Goal: Task Accomplishment & Management: Manage account settings

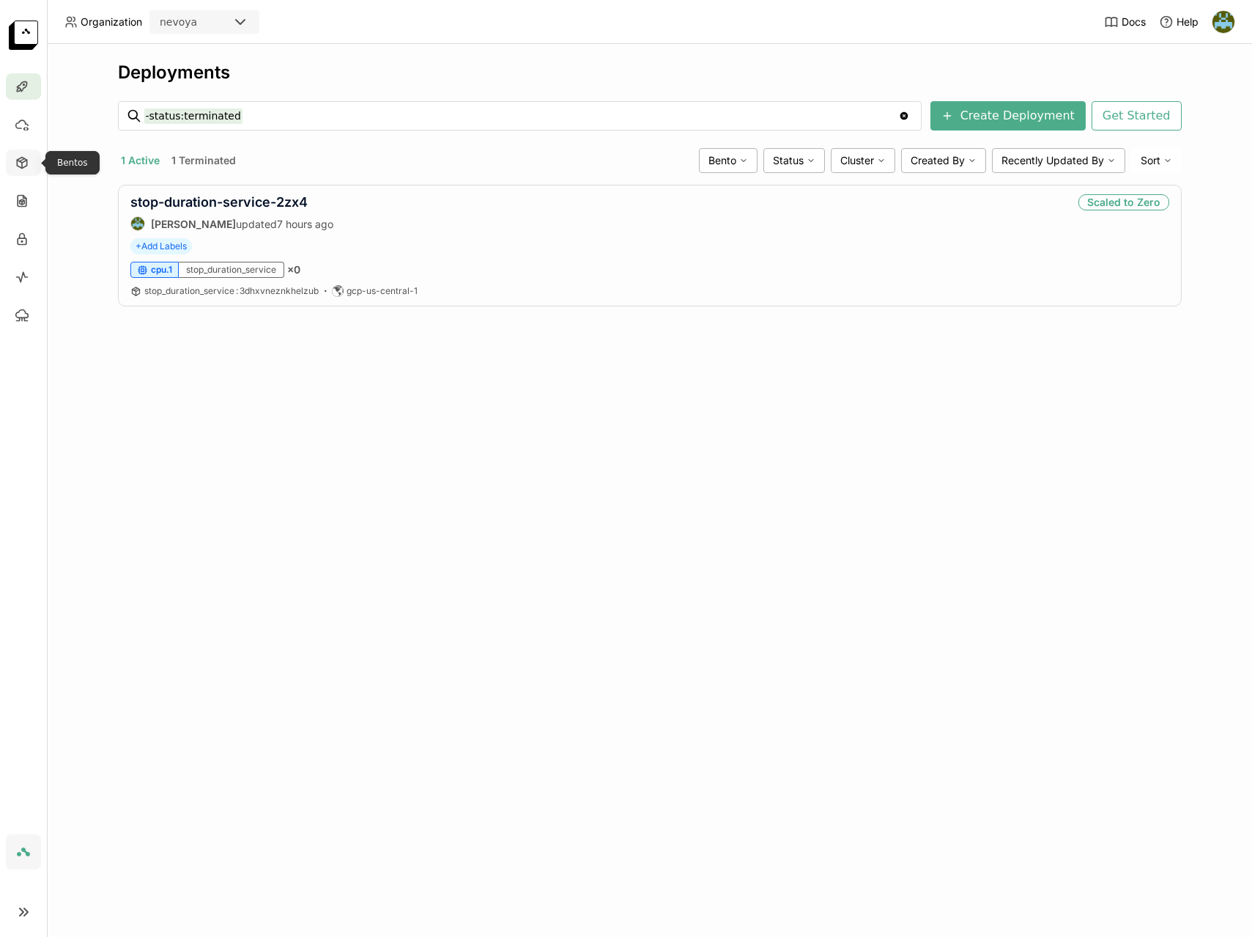
click at [24, 167] on icon at bounding box center [22, 163] width 10 height 11
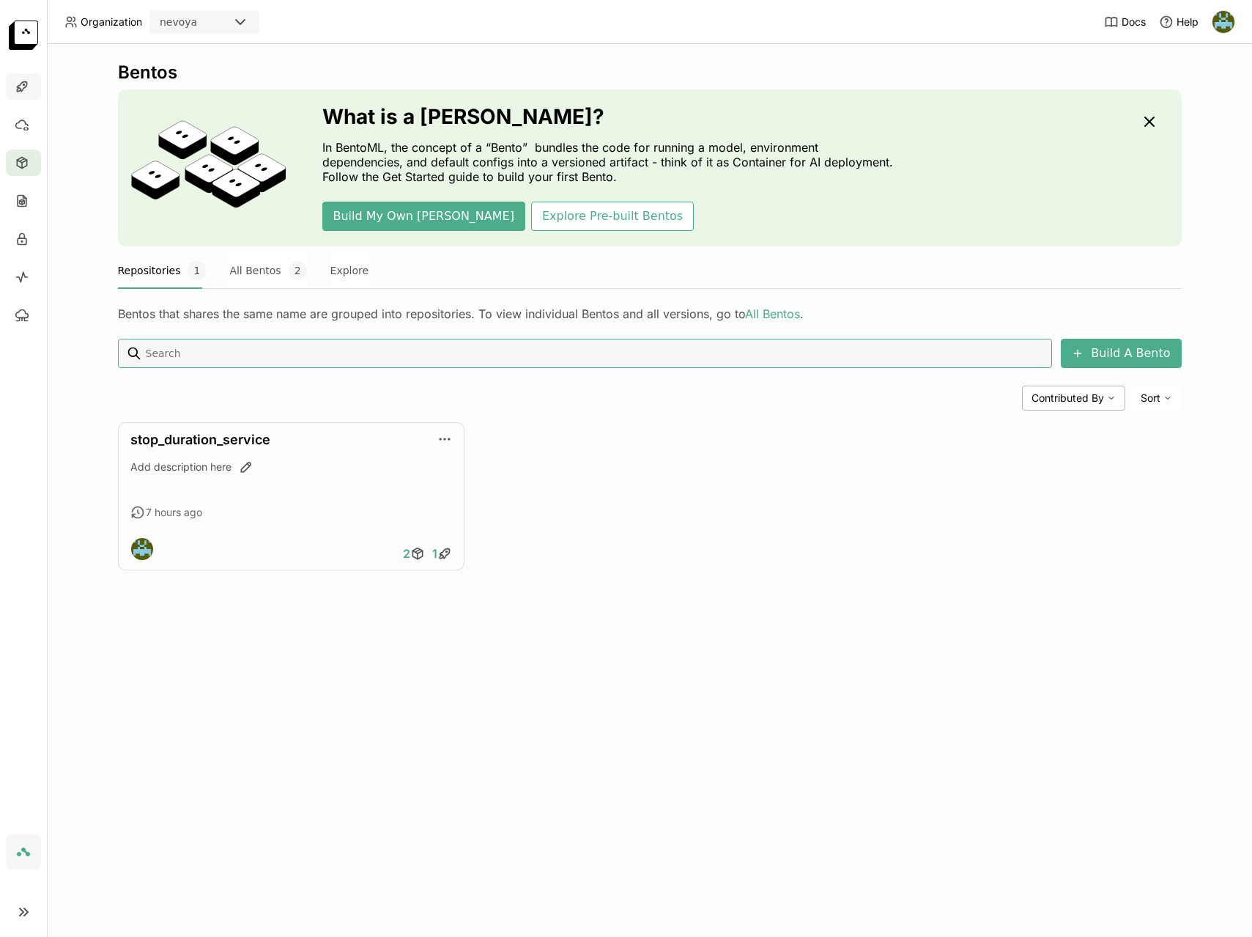
click at [27, 84] on icon at bounding box center [22, 86] width 15 height 15
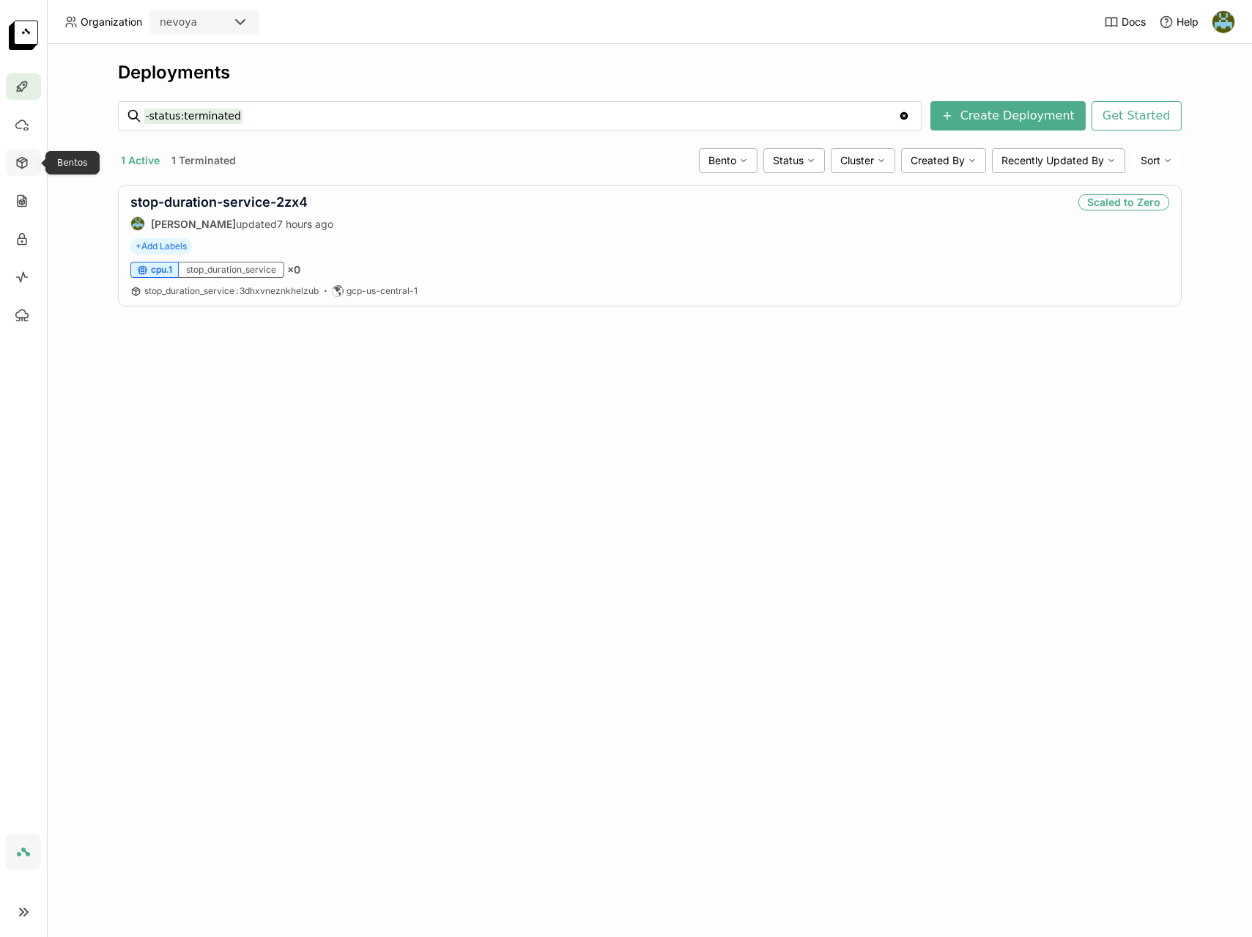
click at [24, 164] on icon at bounding box center [22, 162] width 15 height 15
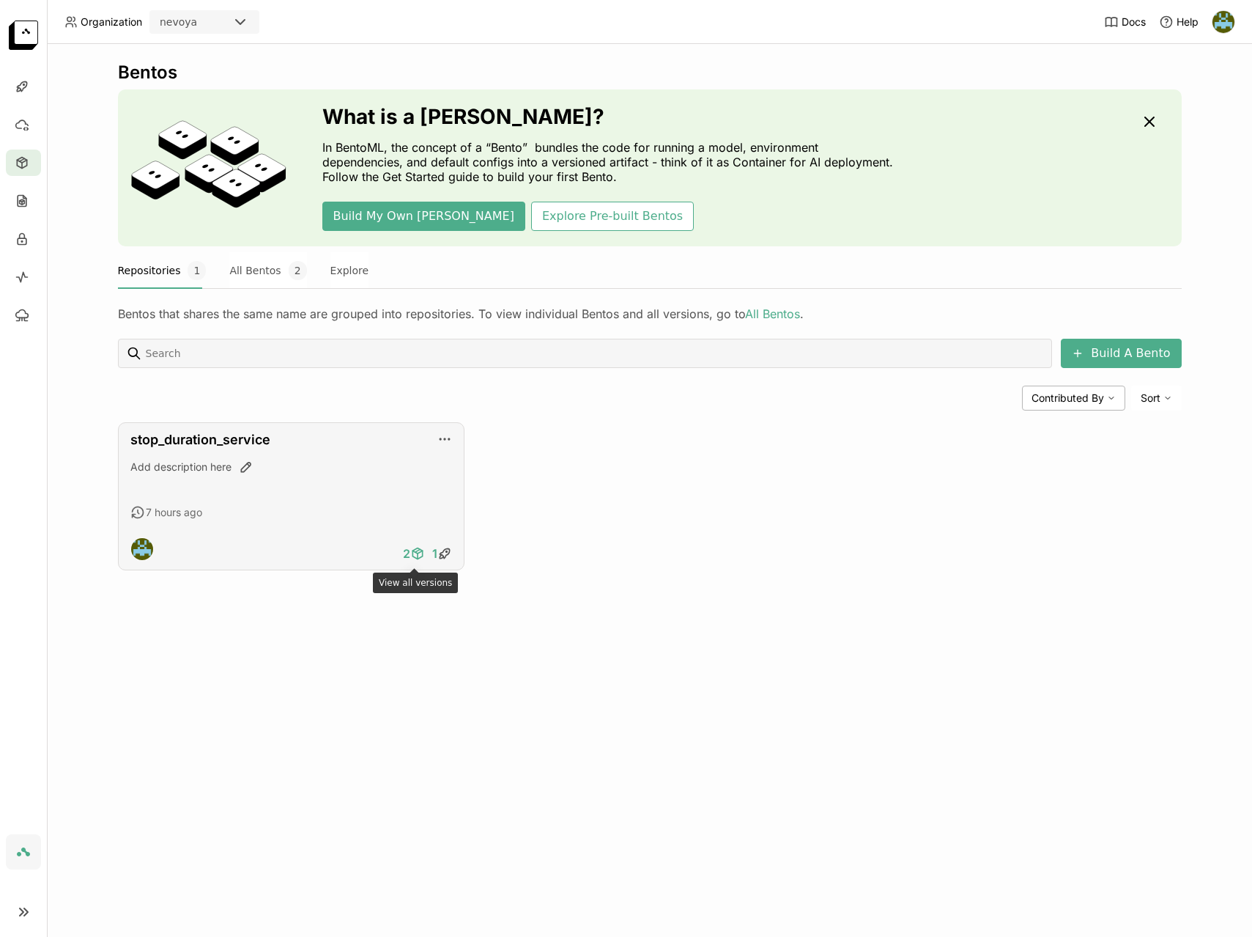
click at [416, 553] on icon at bounding box center [415, 551] width 5 height 3
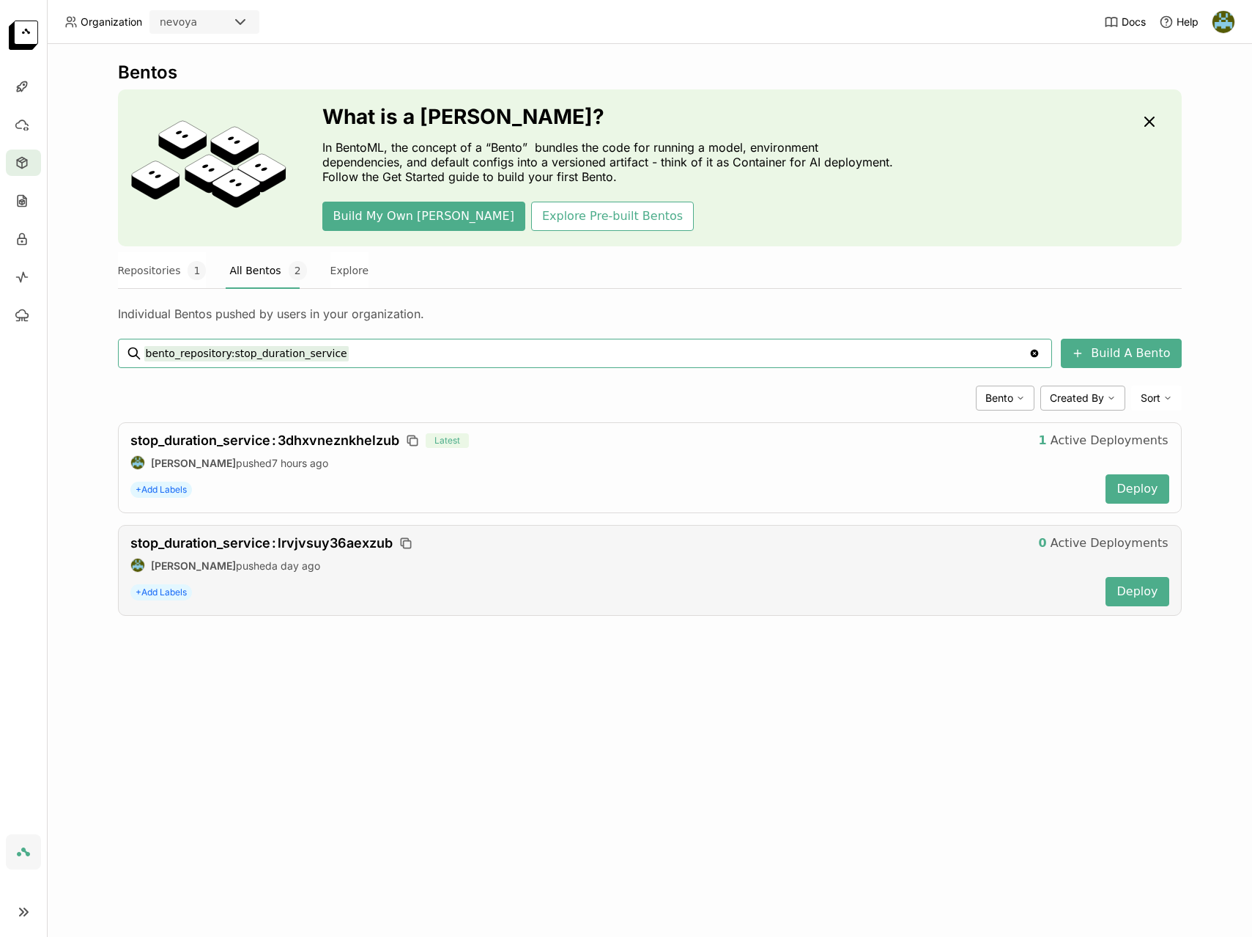
click at [462, 581] on div "+ Add Labels" at bounding box center [612, 592] width 964 height 28
click at [23, 84] on icon at bounding box center [23, 84] width 1 height 1
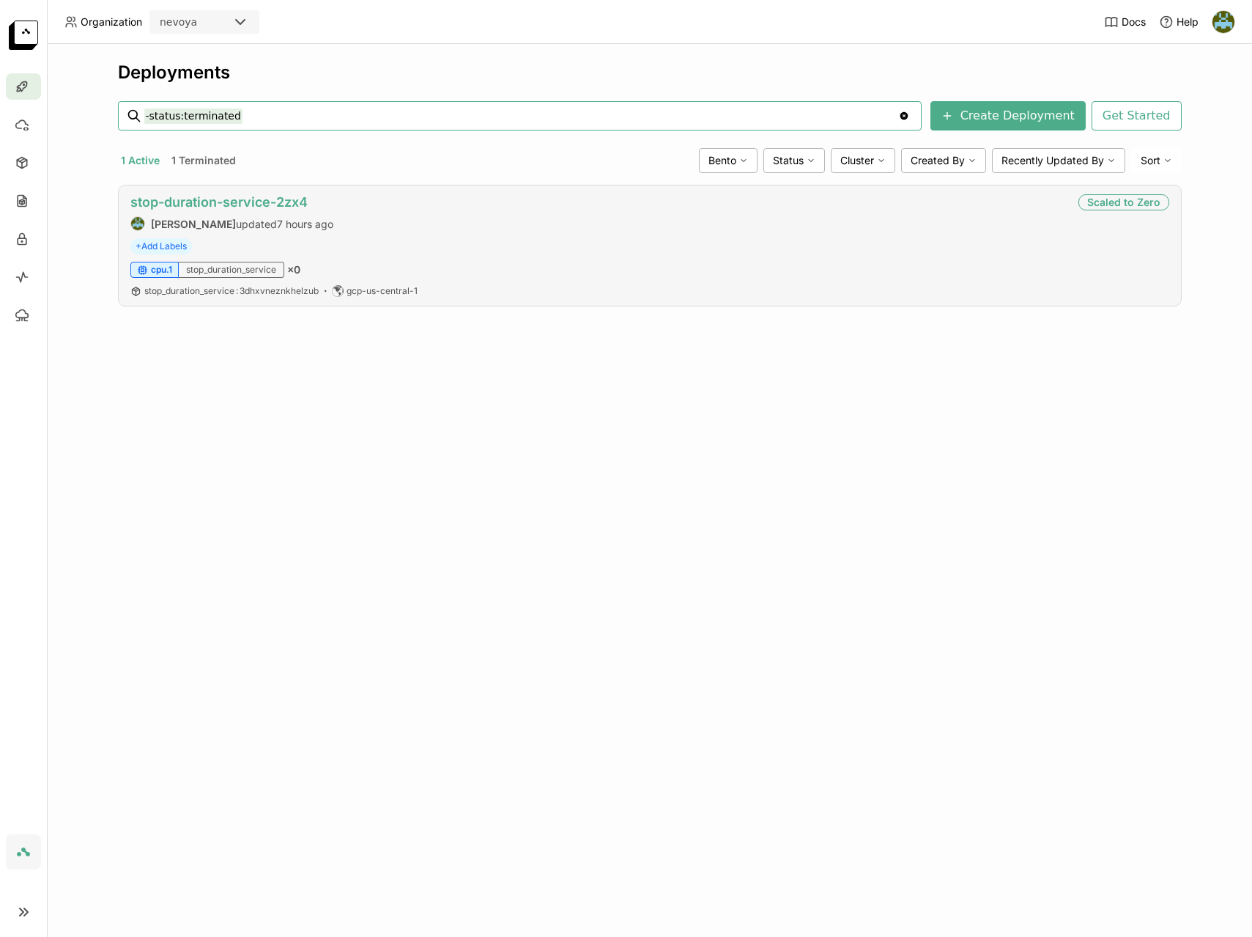
click at [251, 201] on link "stop-duration-service-2zx4" at bounding box center [218, 201] width 177 height 15
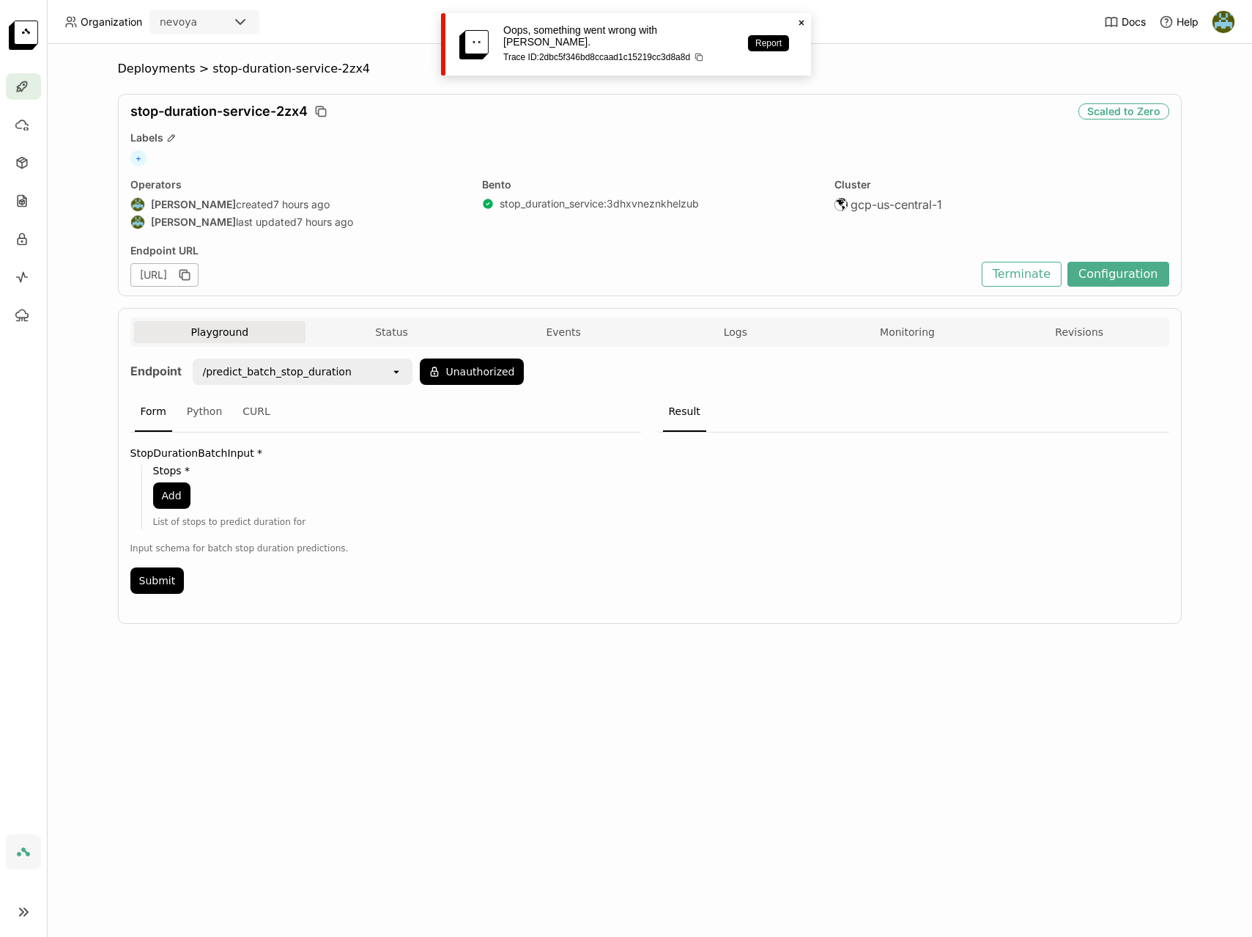
click at [645, 26] on p "Oops, something went wrong with [PERSON_NAME]." at bounding box center [618, 35] width 230 height 23
click at [799, 23] on icon "Close" at bounding box center [802, 23] width 12 height 12
click at [848, 628] on div "Deployments > stop-duration-service-2zx4 stop-duration-service-2zx4 Scaled to Z…" at bounding box center [650, 354] width 1064 height 584
click at [349, 112] on div "stop-duration-service-2zx4" at bounding box center [601, 111] width 942 height 16
click at [1031, 271] on button "Terminate" at bounding box center [1022, 274] width 80 height 25
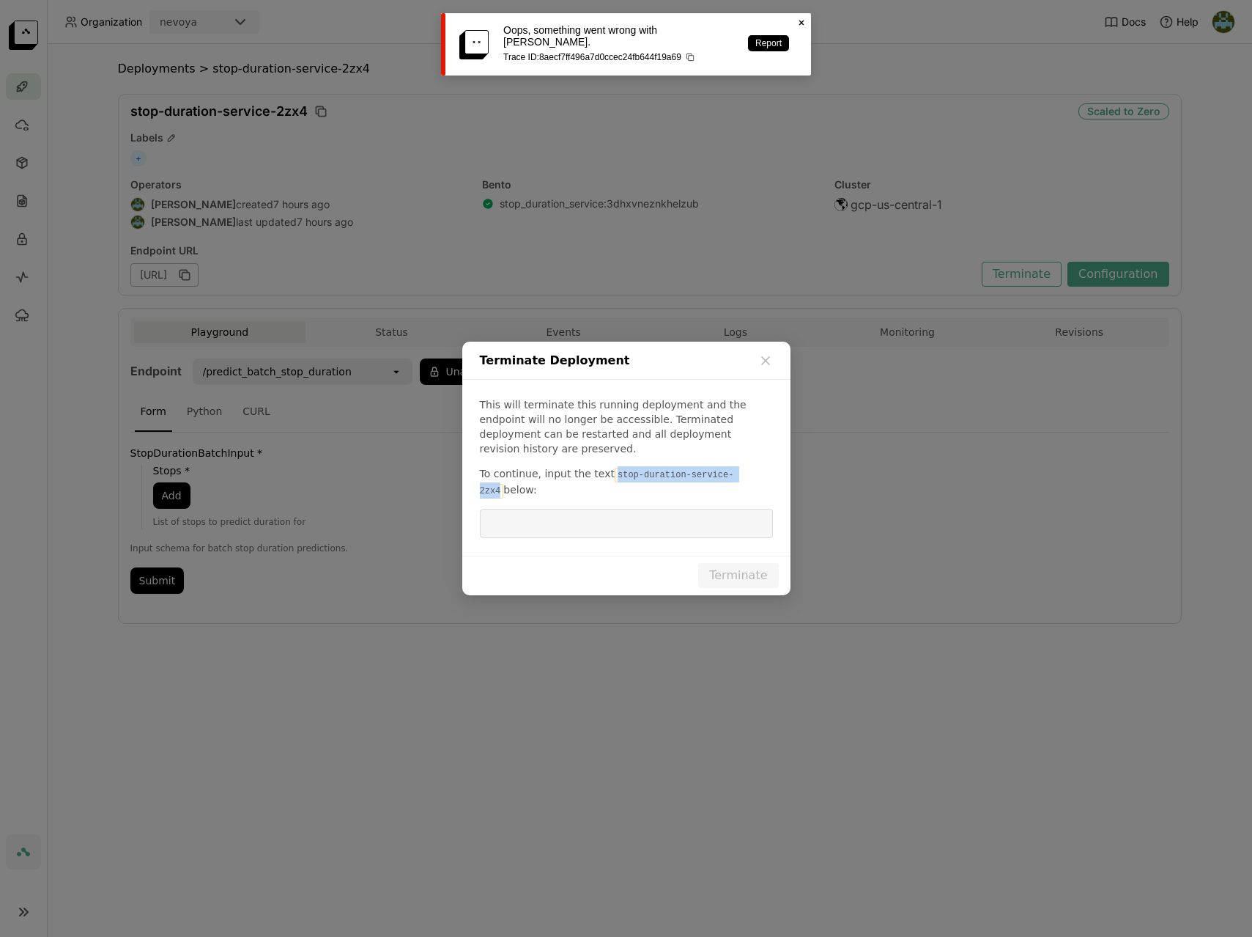
drag, startPoint x: 608, startPoint y: 466, endPoint x: 753, endPoint y: 466, distance: 145.8
click at [753, 466] on p "To continue, input the text stop-duration-service-2zx4 below:" at bounding box center [626, 482] width 293 height 32
copy code "stop-duration-service-2zx4"
click at [609, 527] on input "dialog" at bounding box center [627, 523] width 276 height 28
paste input "stop-duration-service-2zx4"
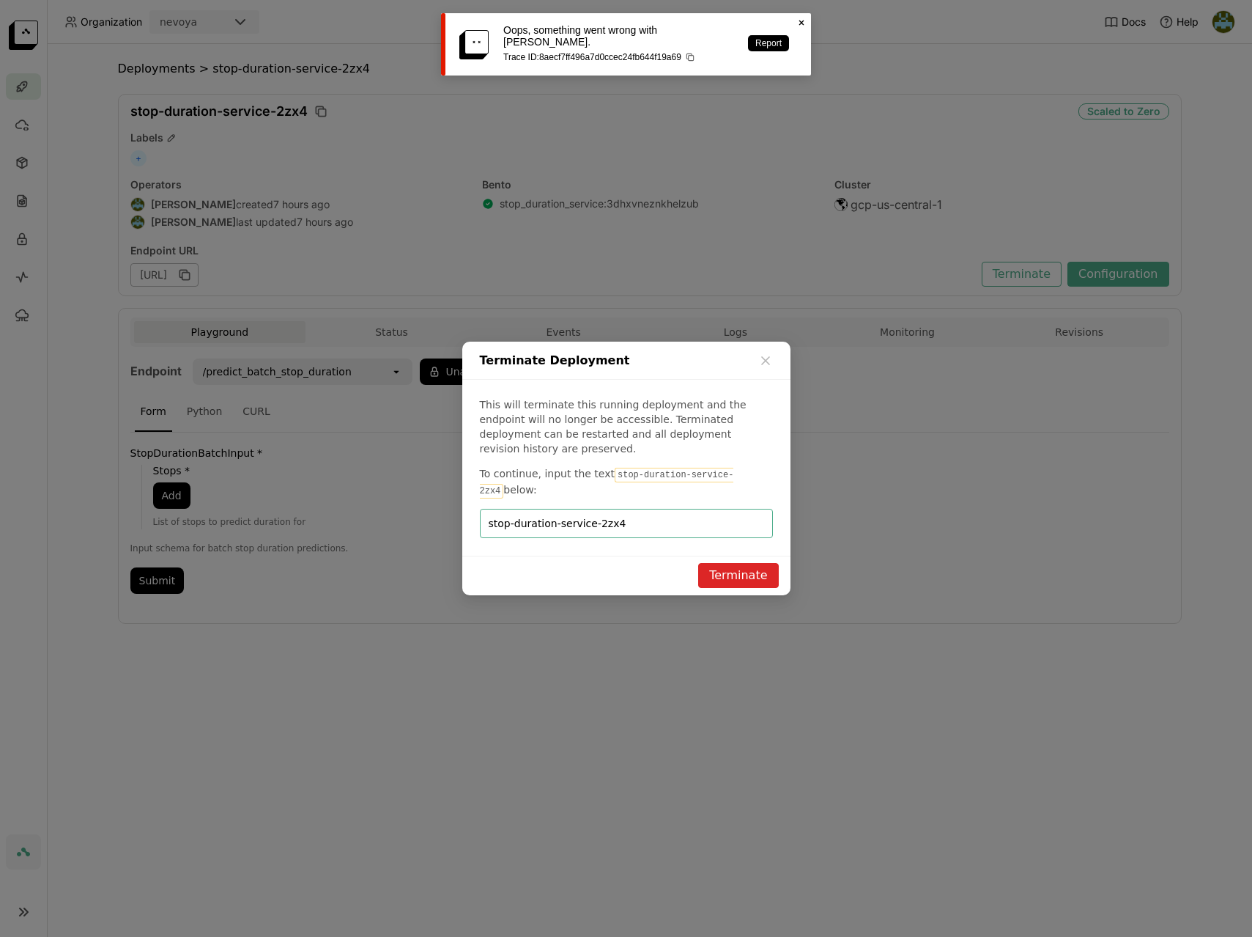
type input "stop-duration-service-2zx4"
click at [740, 569] on button "Terminate" at bounding box center [738, 575] width 80 height 25
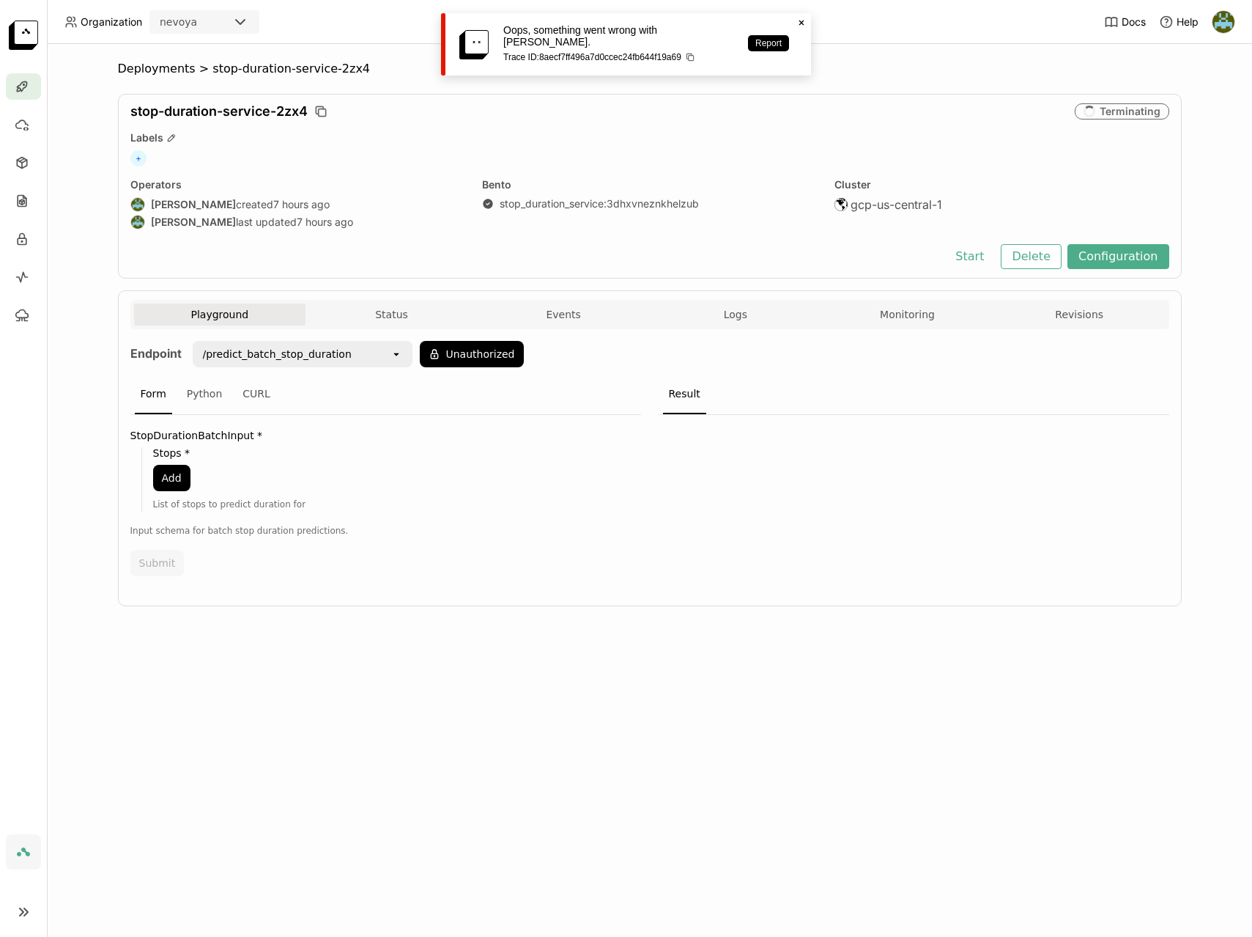
click at [797, 22] on icon "Close" at bounding box center [802, 23] width 12 height 12
click at [1044, 258] on button "Delete" at bounding box center [1031, 256] width 61 height 25
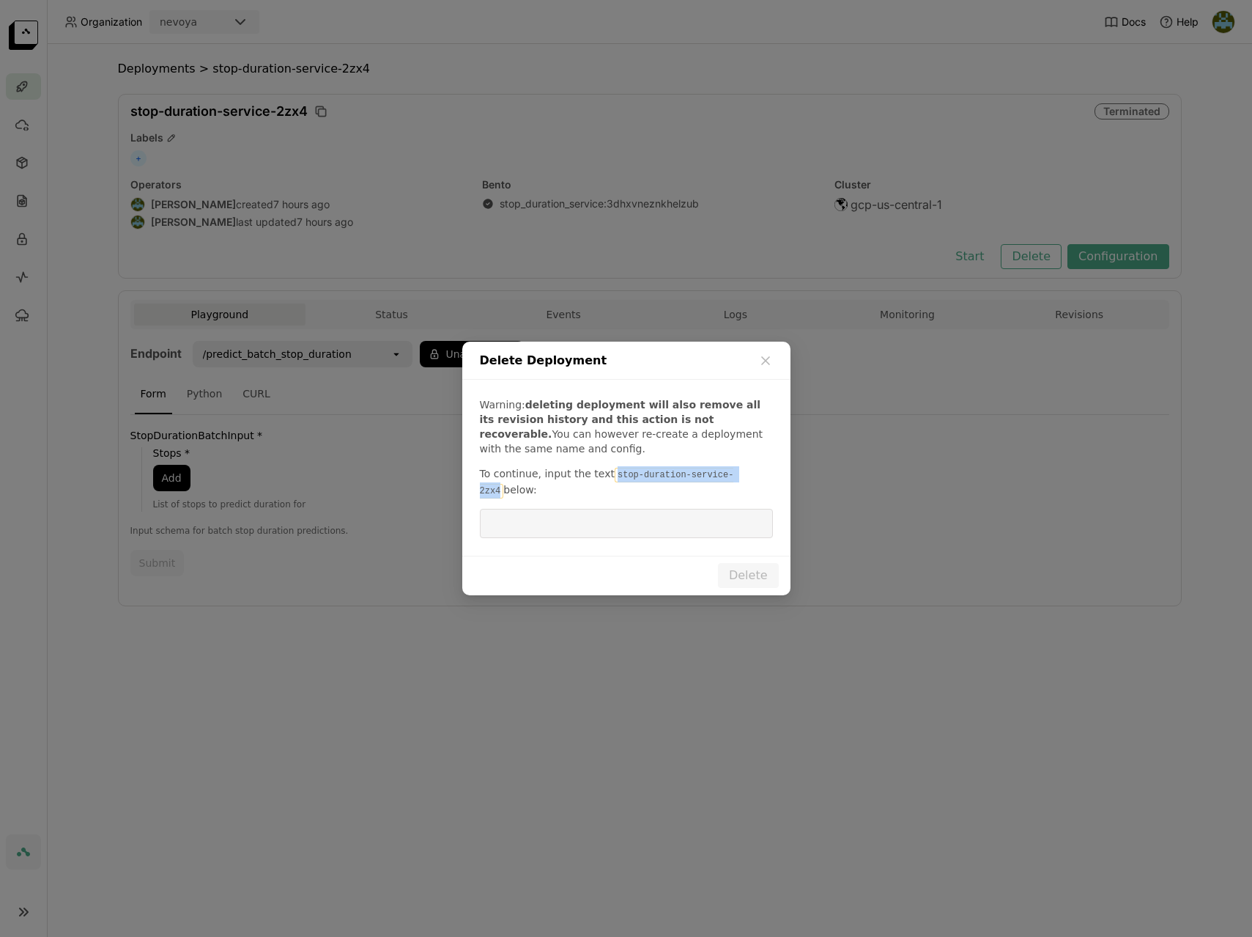
drag, startPoint x: 610, startPoint y: 475, endPoint x: 745, endPoint y: 475, distance: 135.6
click at [734, 475] on code "stop-duration-service-2zx4" at bounding box center [607, 483] width 254 height 31
copy code "stop-duration-service-2zx4"
click at [612, 523] on input "dialog" at bounding box center [627, 523] width 276 height 28
paste input "stop-duration-service-2zx4"
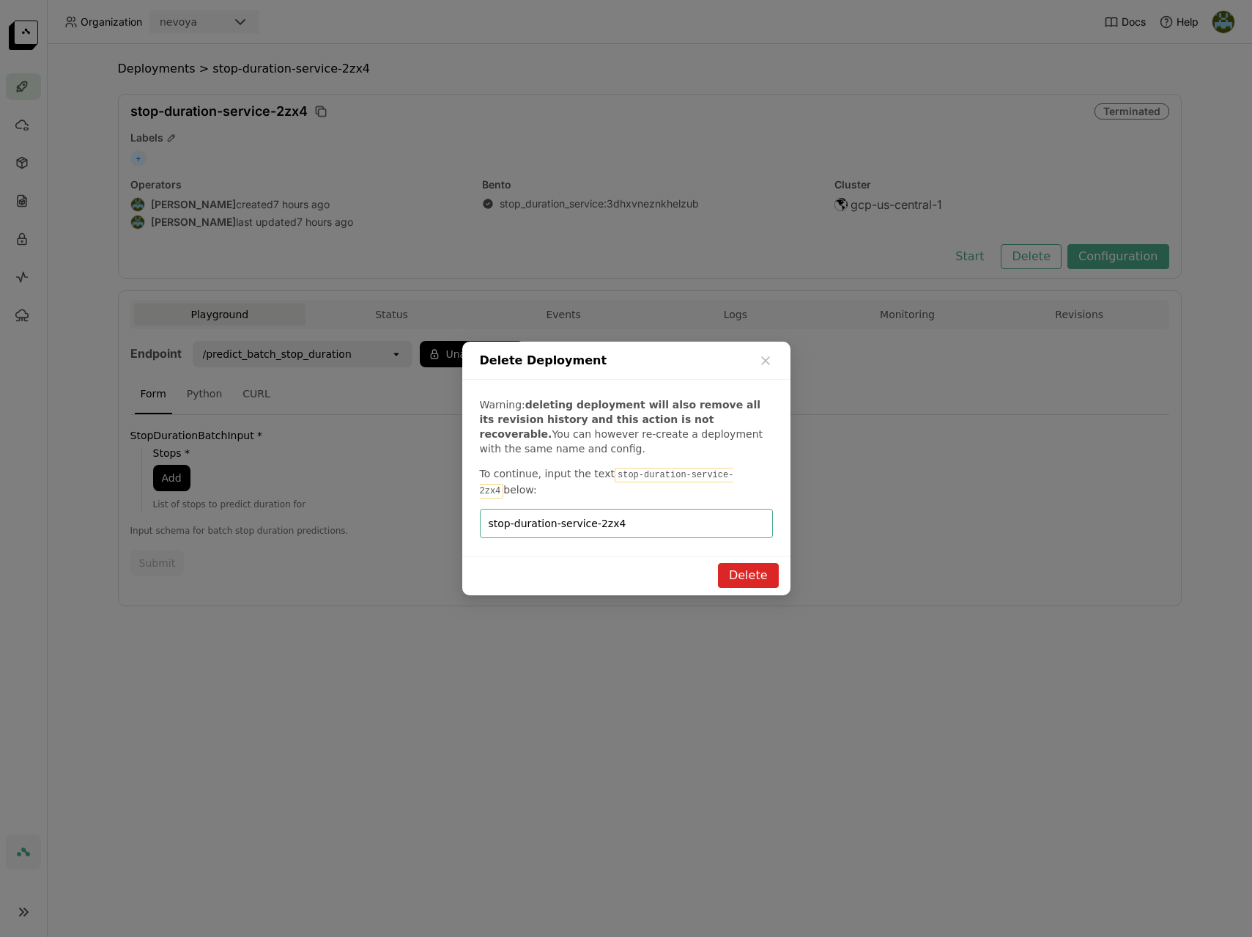
type input "stop-duration-service-2zx4"
click at [752, 574] on button "Delete" at bounding box center [748, 575] width 61 height 25
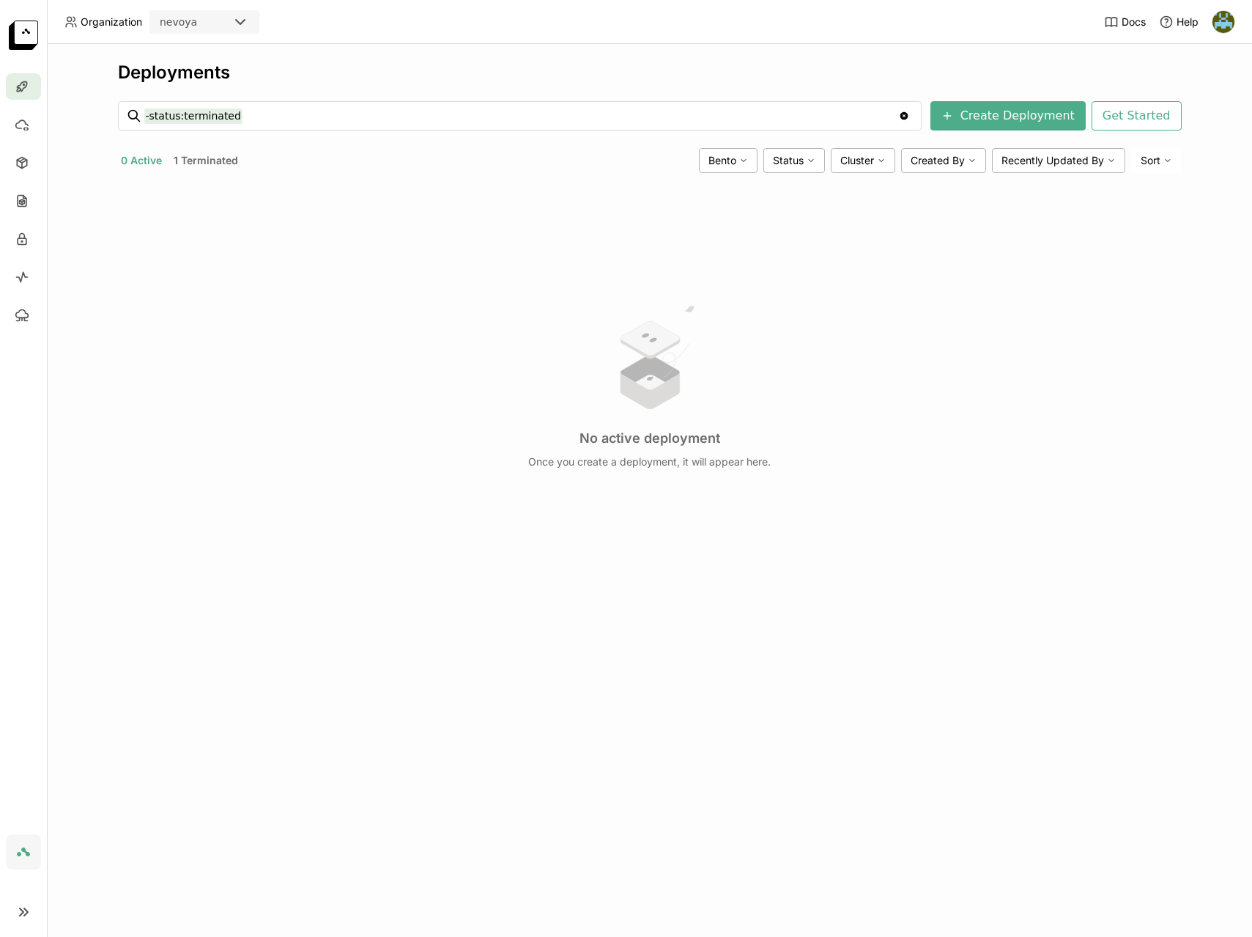
click at [287, 374] on div "No active deployment Once you create a deployment, it will appear here." at bounding box center [650, 385] width 1064 height 401
click at [28, 163] on icon at bounding box center [22, 162] width 15 height 15
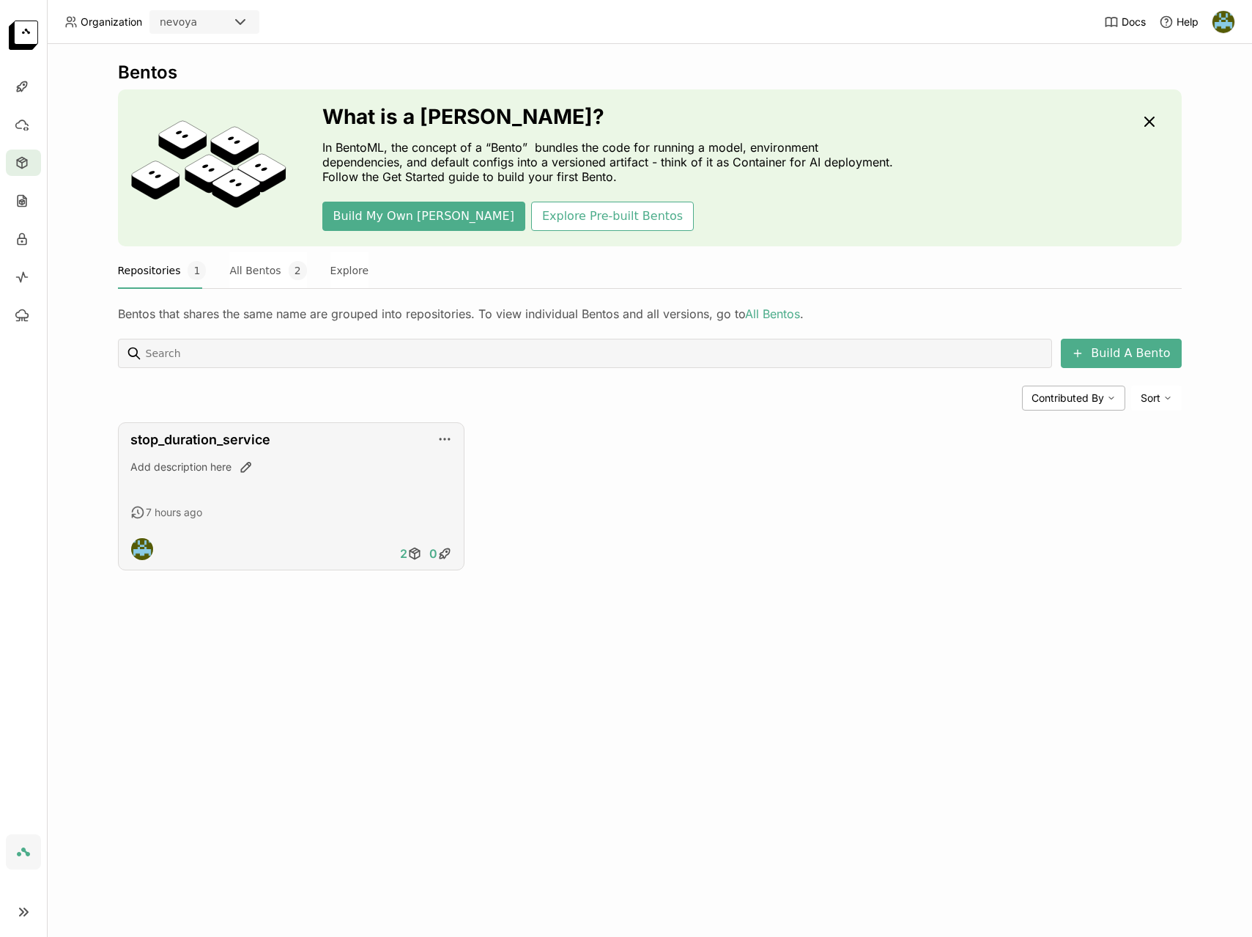
click at [457, 446] on div "stop_duration_service Add description here 7 hours ago 2 0" at bounding box center [291, 496] width 347 height 148
click at [443, 436] on icon "button" at bounding box center [445, 439] width 15 height 15
click at [547, 569] on div "stop_duration_service Add description here 7 hours ago 2 0" at bounding box center [650, 496] width 1064 height 148
click at [252, 267] on button "All Bentos 2" at bounding box center [267, 270] width 77 height 37
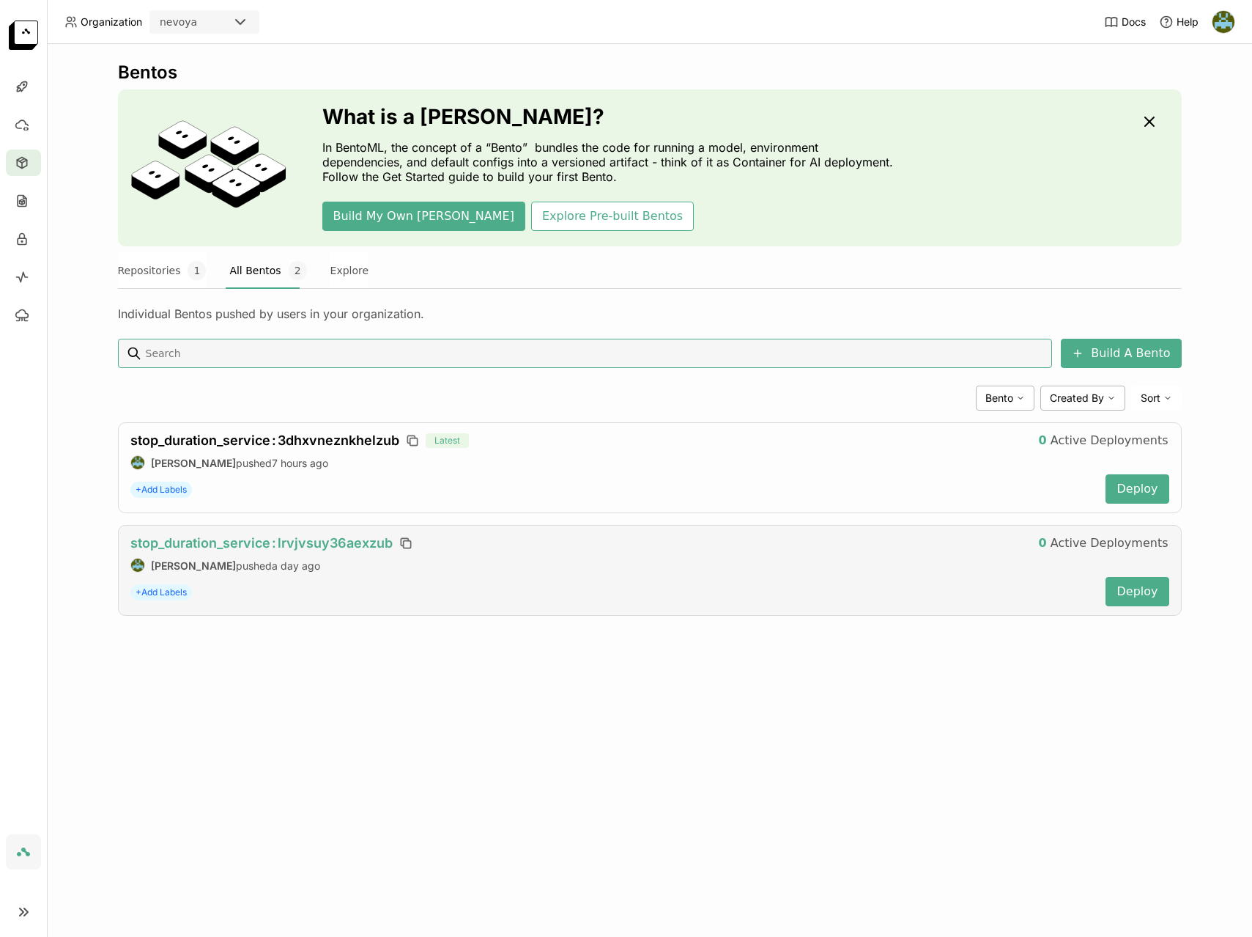
click at [304, 542] on span "stop_duration_service : lrvjvsuy36aexzub" at bounding box center [261, 542] width 262 height 15
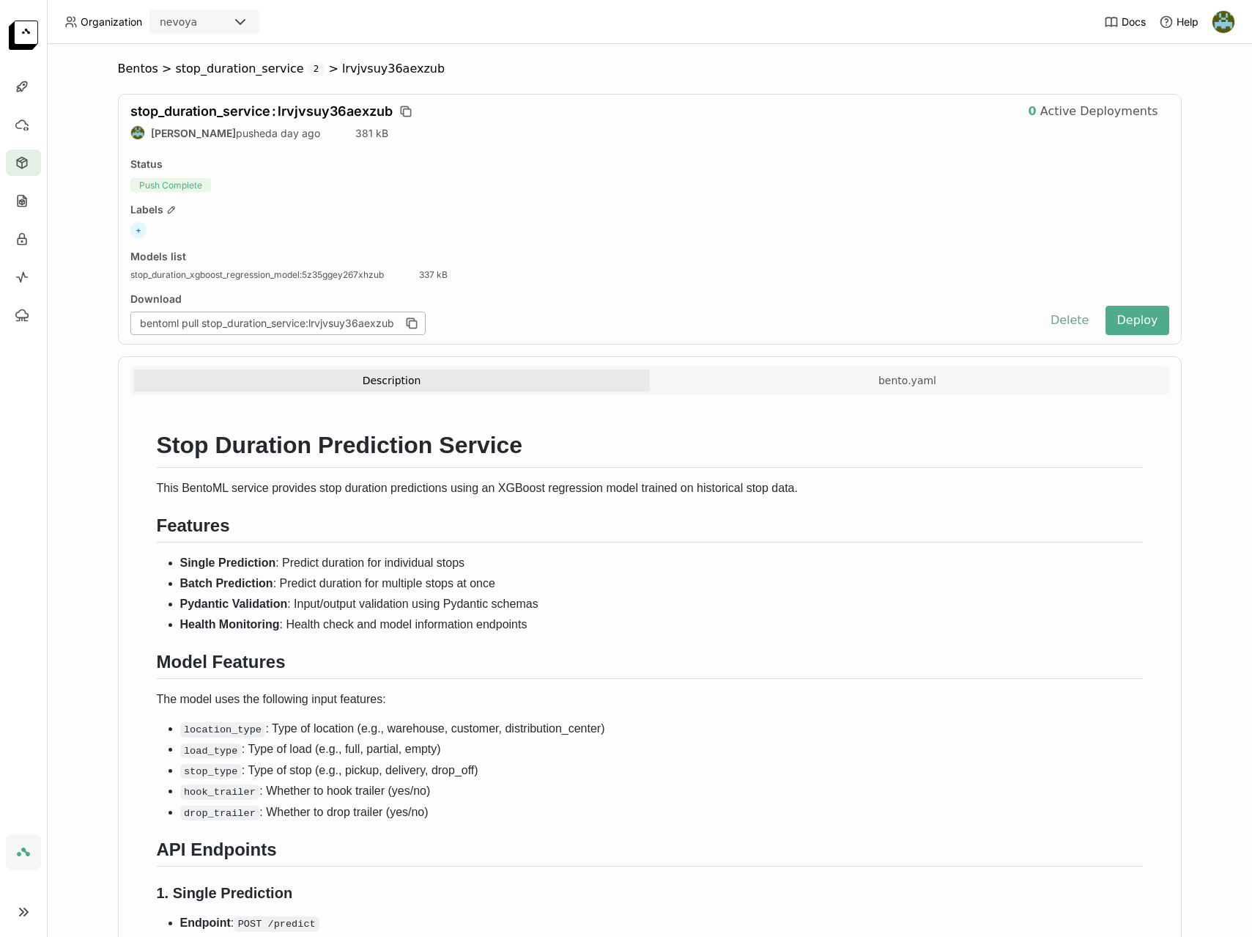
click at [1076, 319] on button "Delete" at bounding box center [1070, 320] width 61 height 29
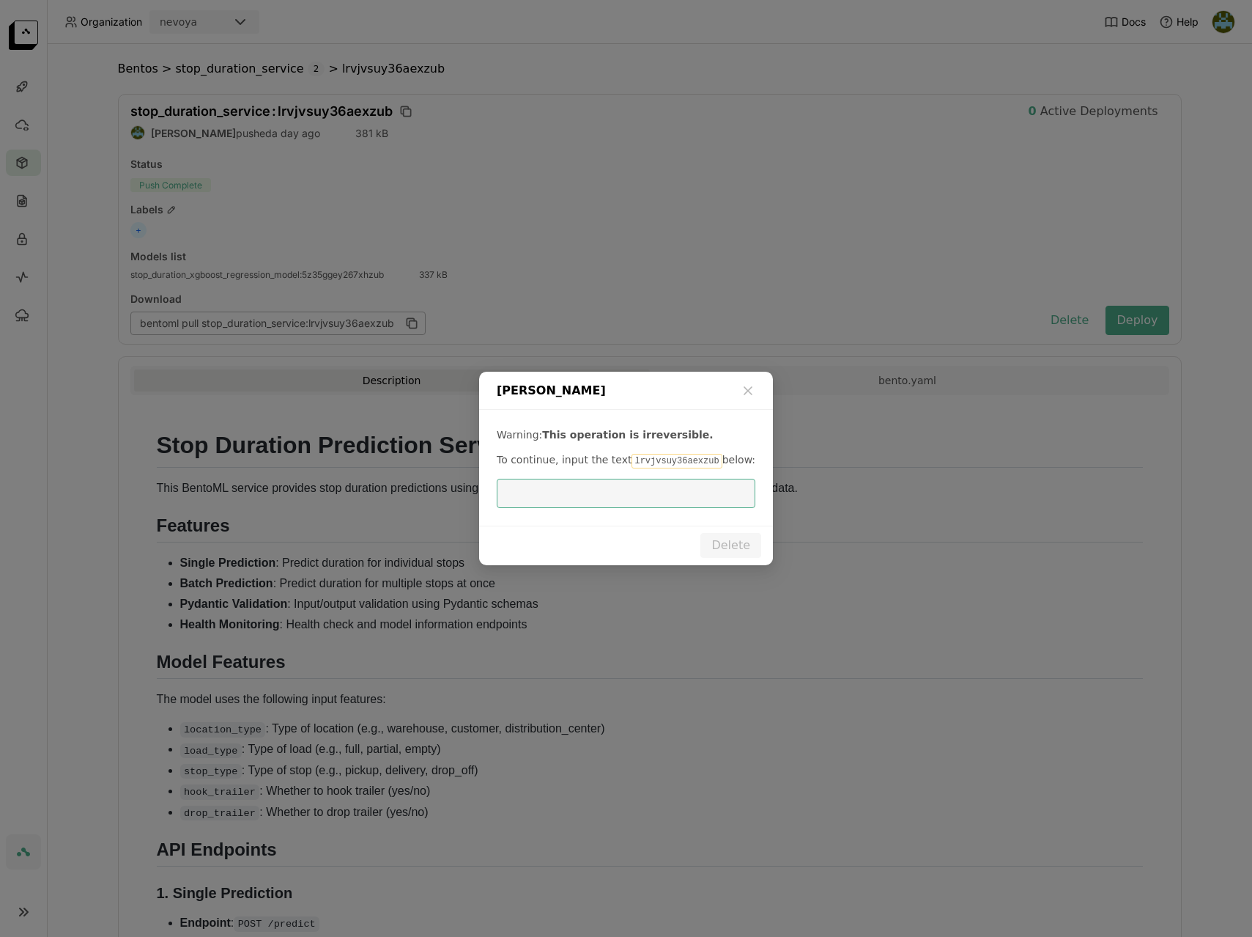
click at [653, 460] on code "lrvjvsuy36aexzub" at bounding box center [677, 461] width 90 height 15
copy code "lrvjvsuy36aexzub"
click at [614, 490] on input "dialog" at bounding box center [626, 493] width 241 height 28
paste input "lrvjvsuy36aexzub"
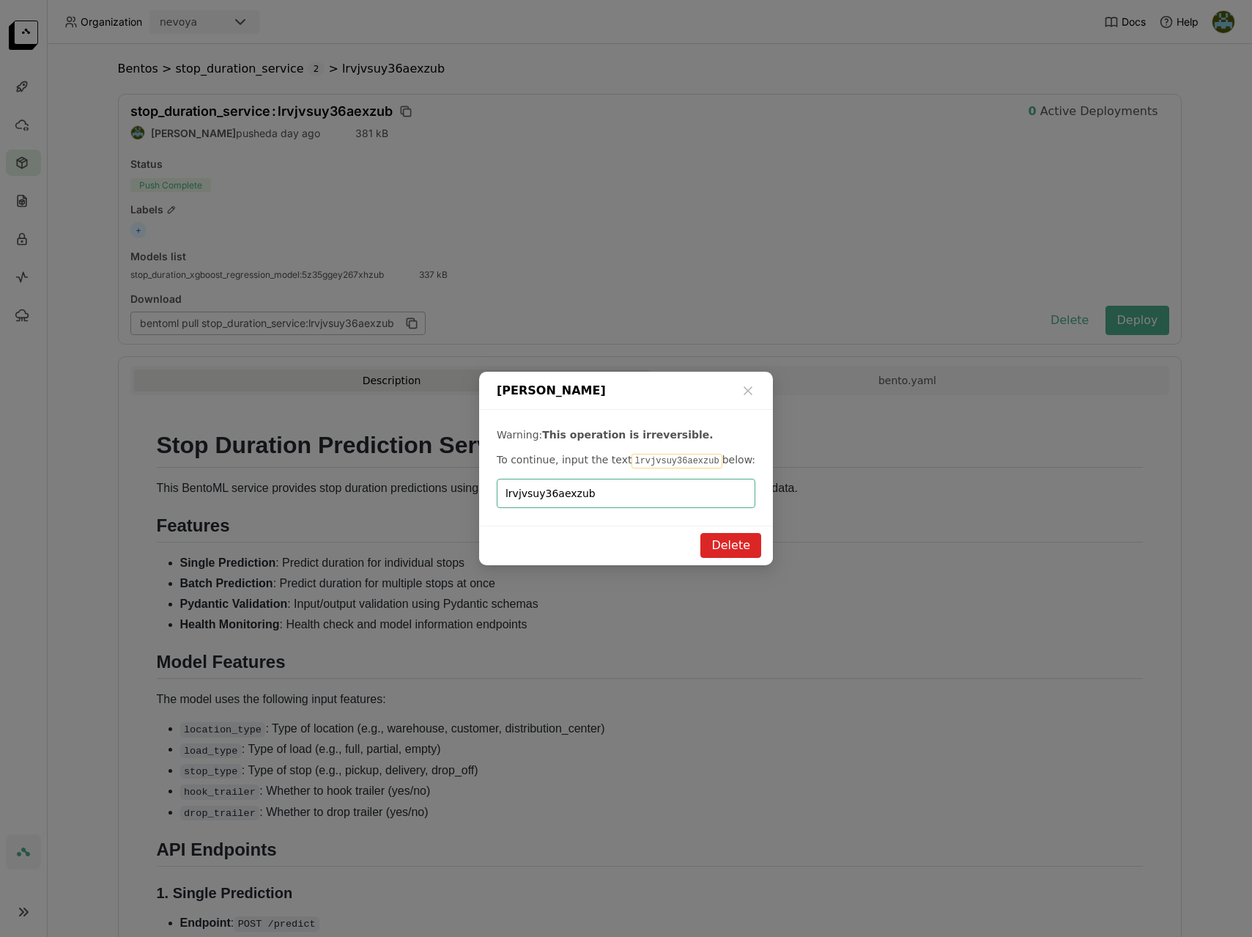
type input "lrvjvsuy36aexzub"
click at [726, 545] on button "Delete" at bounding box center [731, 545] width 61 height 25
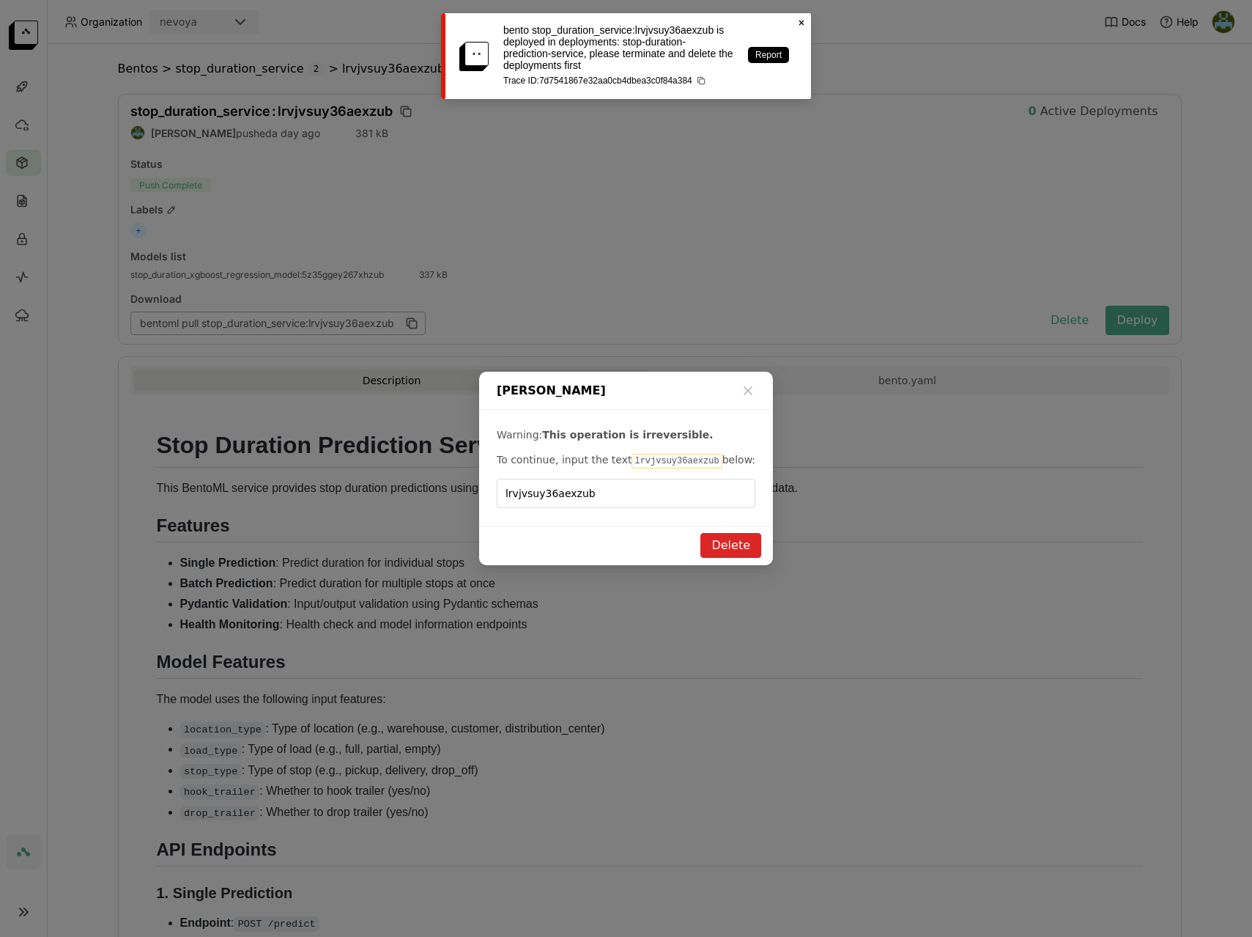
click at [801, 23] on icon "Close" at bounding box center [802, 23] width 12 height 12
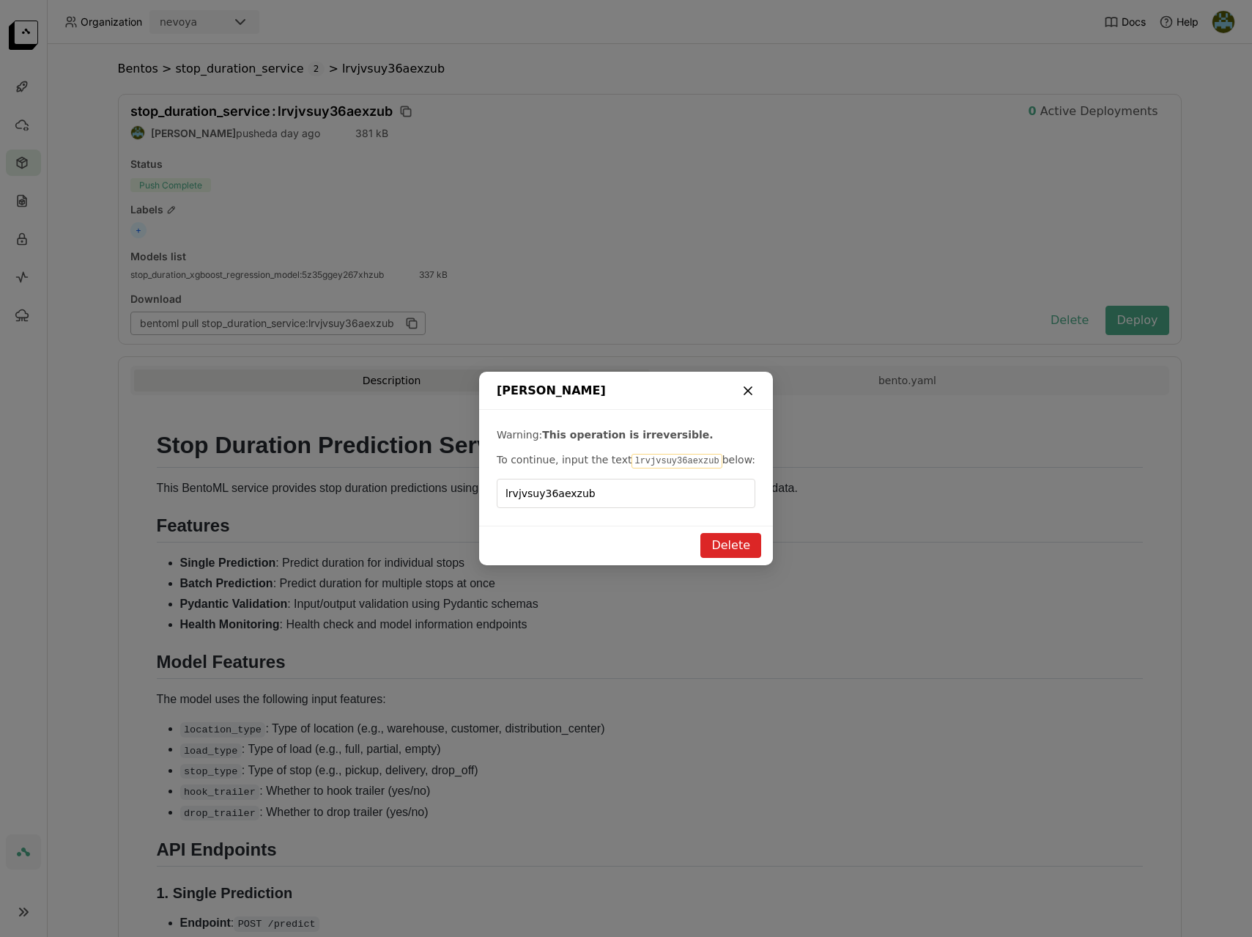
click at [748, 391] on icon "dialog" at bounding box center [748, 390] width 7 height 7
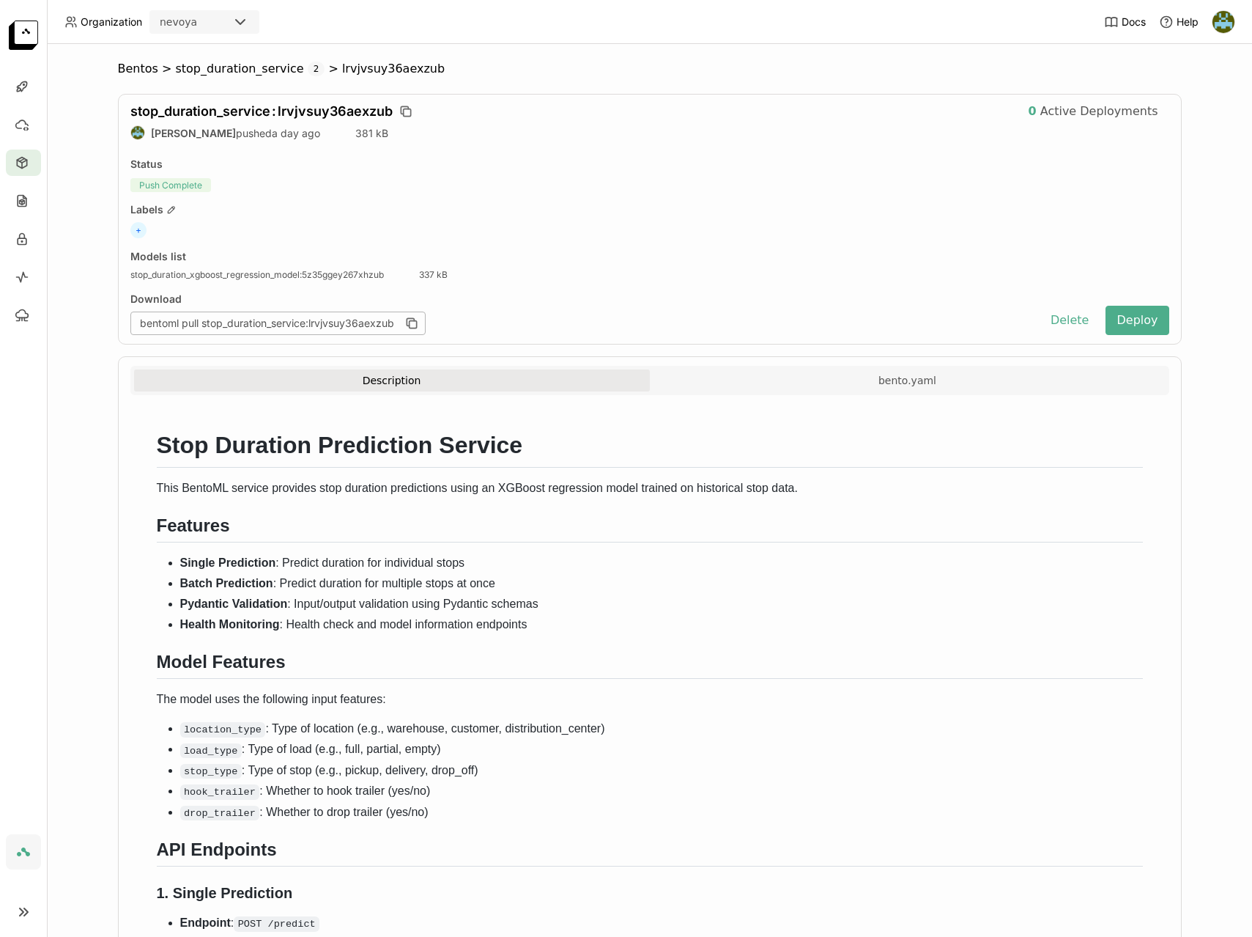
click at [171, 188] on span "Push Complete" at bounding box center [170, 185] width 81 height 14
click at [833, 261] on div "Models list stop_duration_xgboost_regression_model : 5z35ggey267xhzub 337 kB" at bounding box center [649, 265] width 1039 height 31
click at [1077, 320] on button "Delete" at bounding box center [1070, 320] width 61 height 29
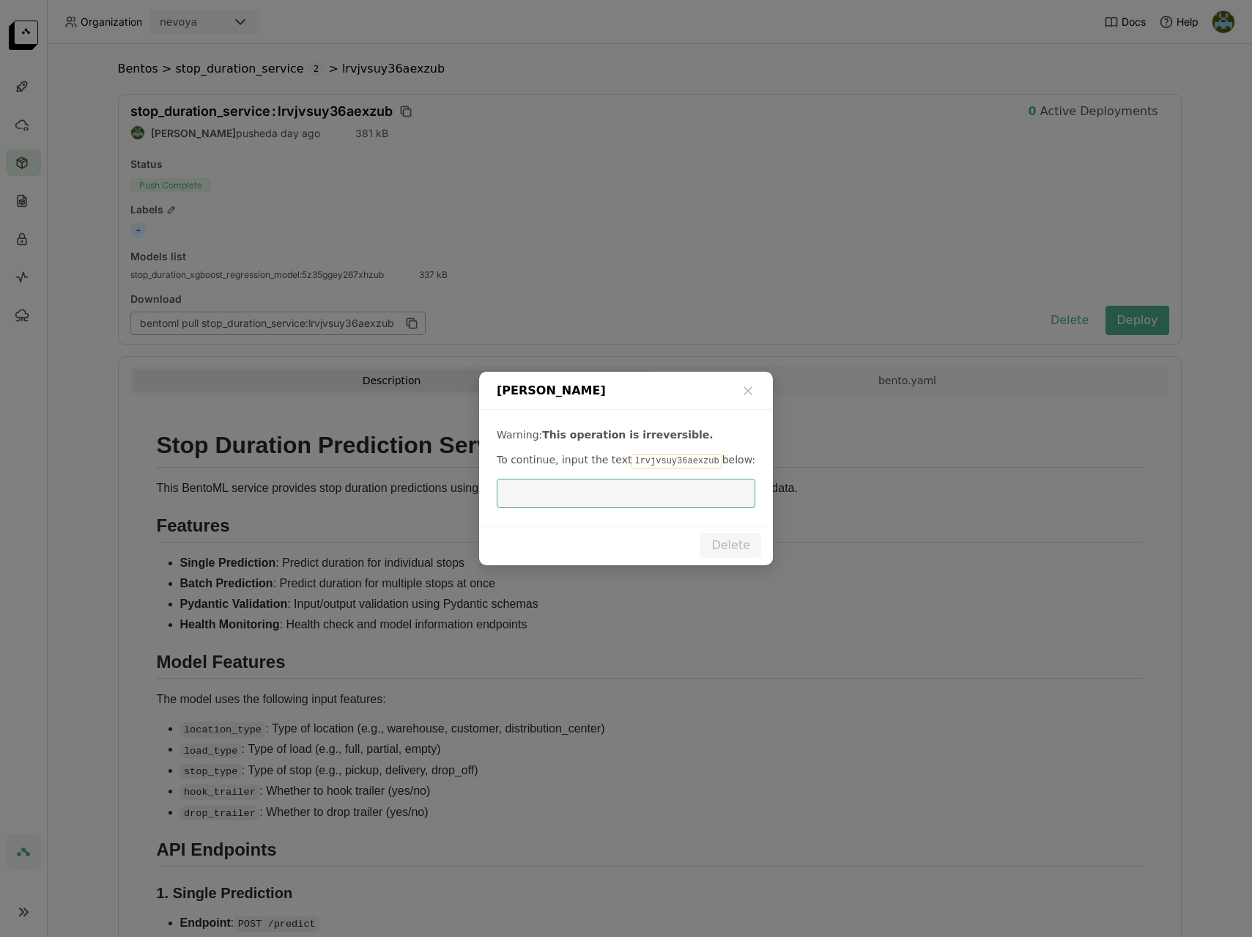
click at [673, 461] on code "lrvjvsuy36aexzub" at bounding box center [677, 461] width 90 height 15
copy code "lrvjvsuy36aexzub"
click at [602, 498] on input "dialog" at bounding box center [626, 493] width 241 height 28
paste input "lrvjvsuy36aexzub"
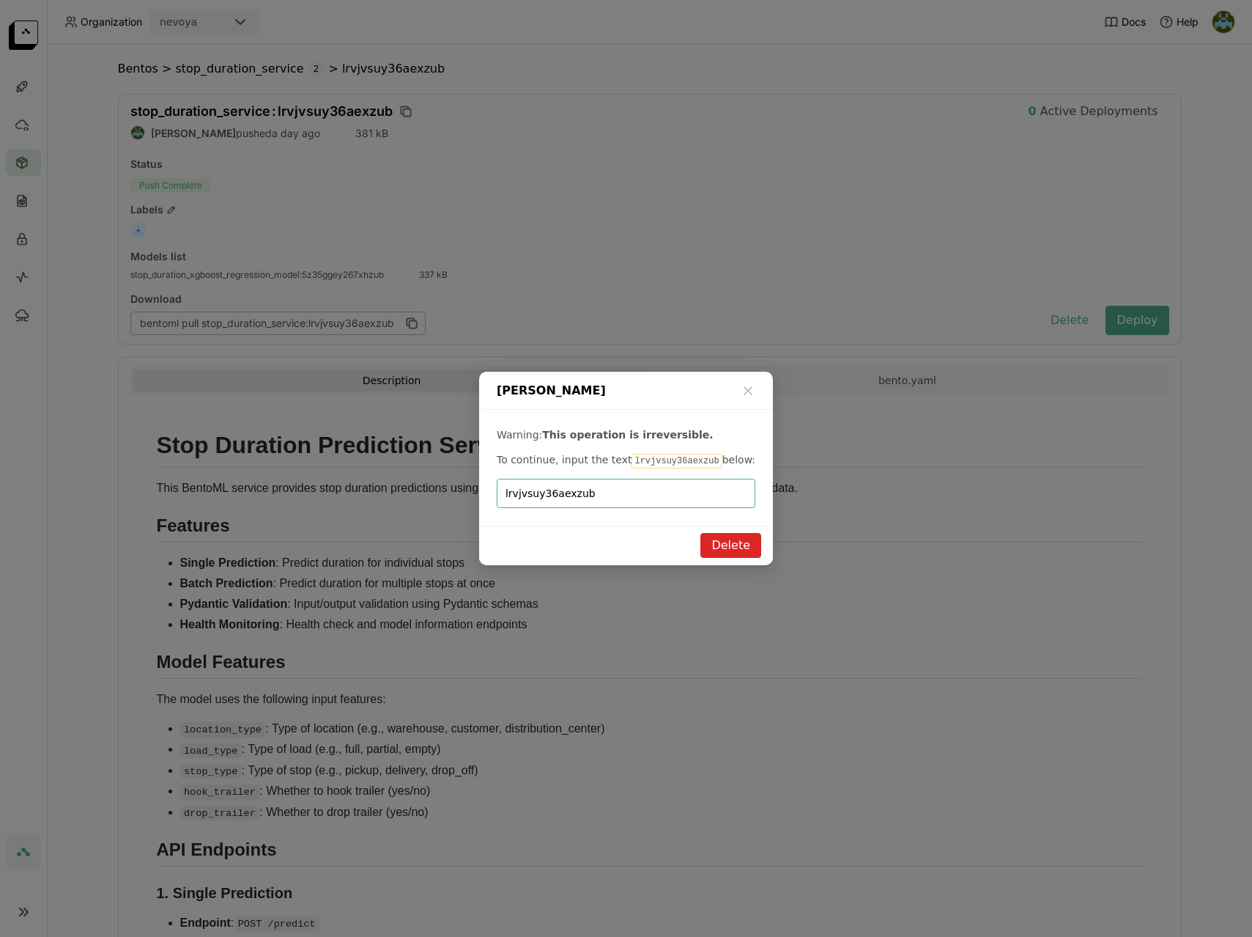
type input "lrvjvsuy36aexzub"
click at [743, 549] on button "Delete" at bounding box center [731, 545] width 61 height 25
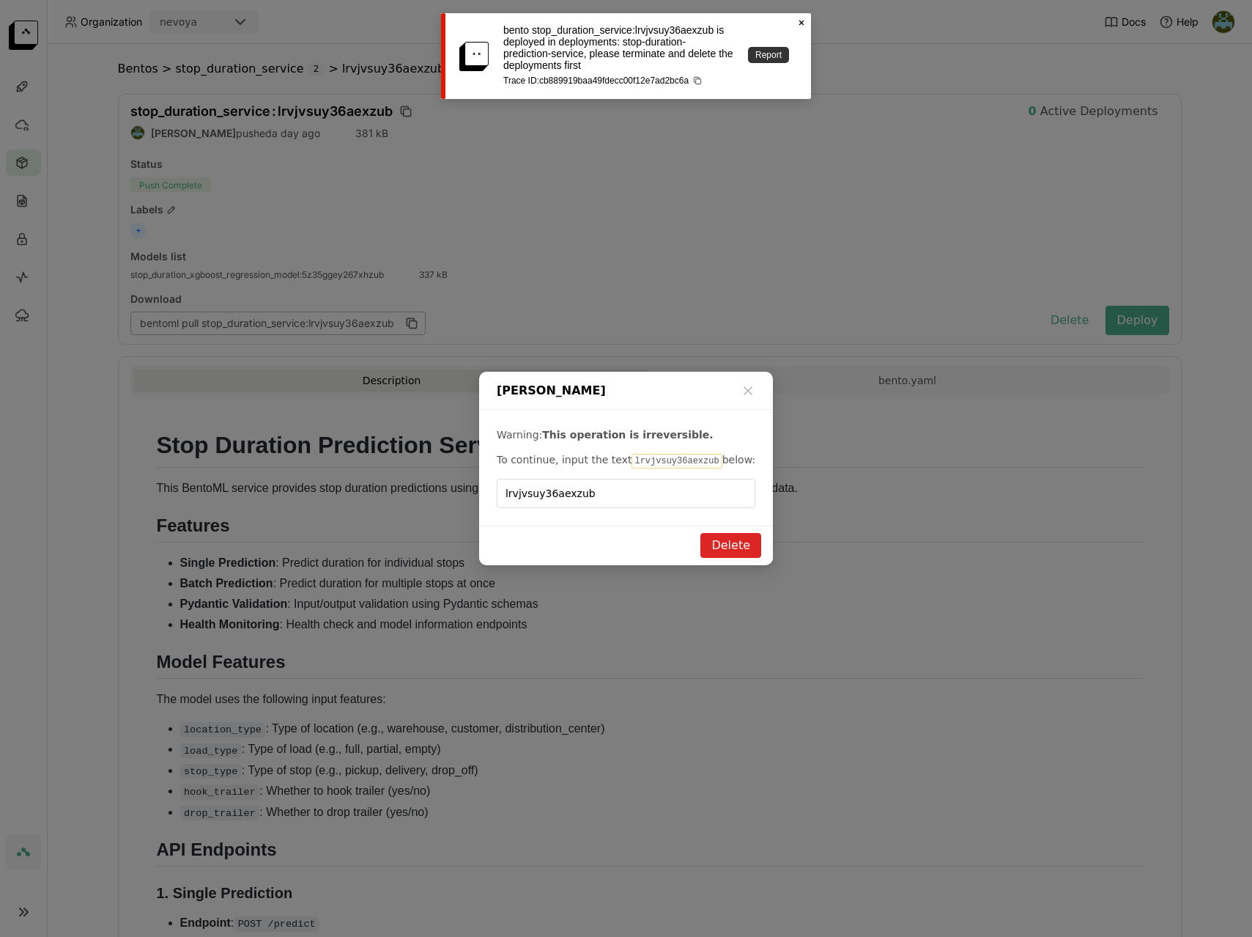
click at [764, 55] on link "Report" at bounding box center [768, 55] width 41 height 16
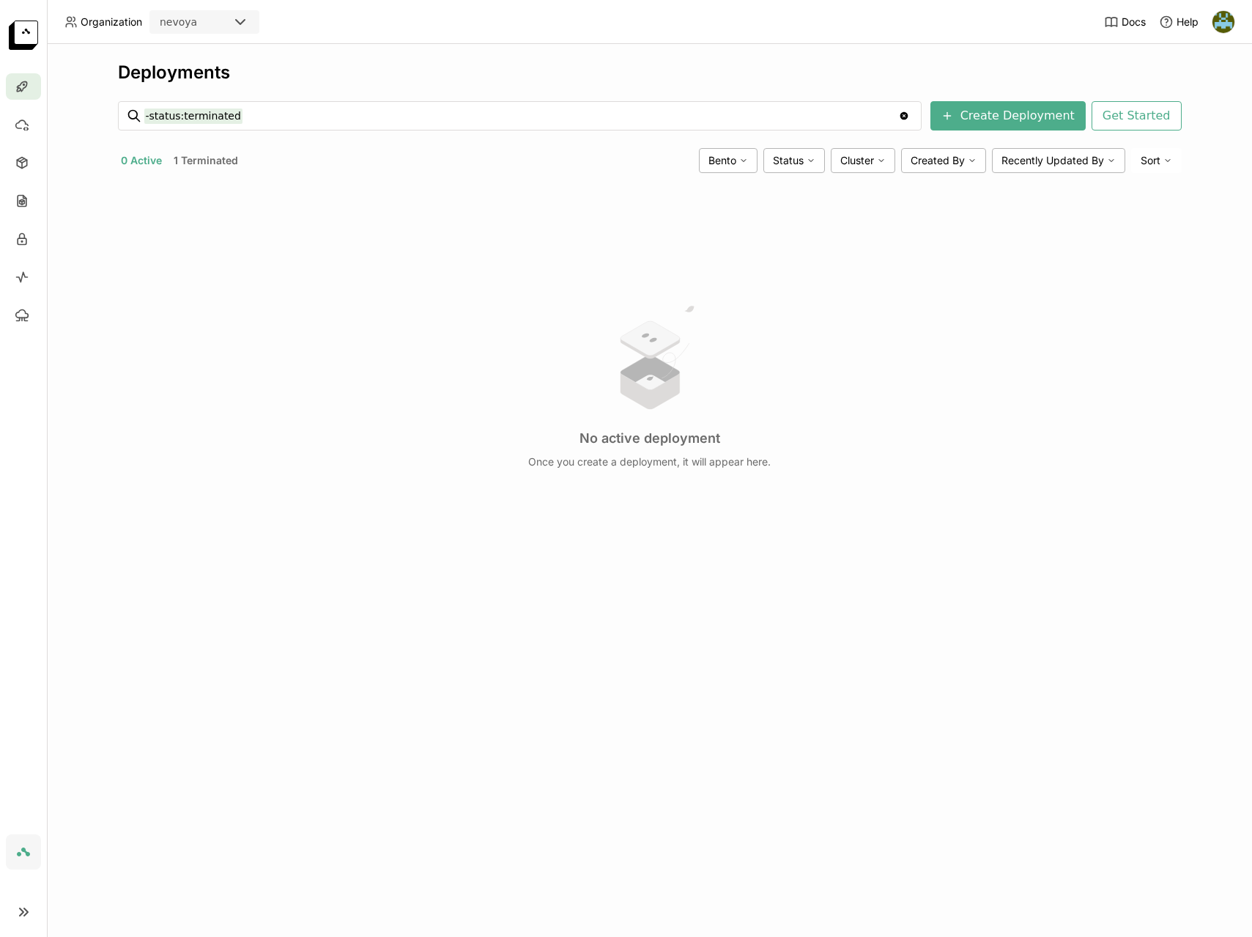
click at [207, 158] on button "1 Terminated" at bounding box center [206, 160] width 70 height 19
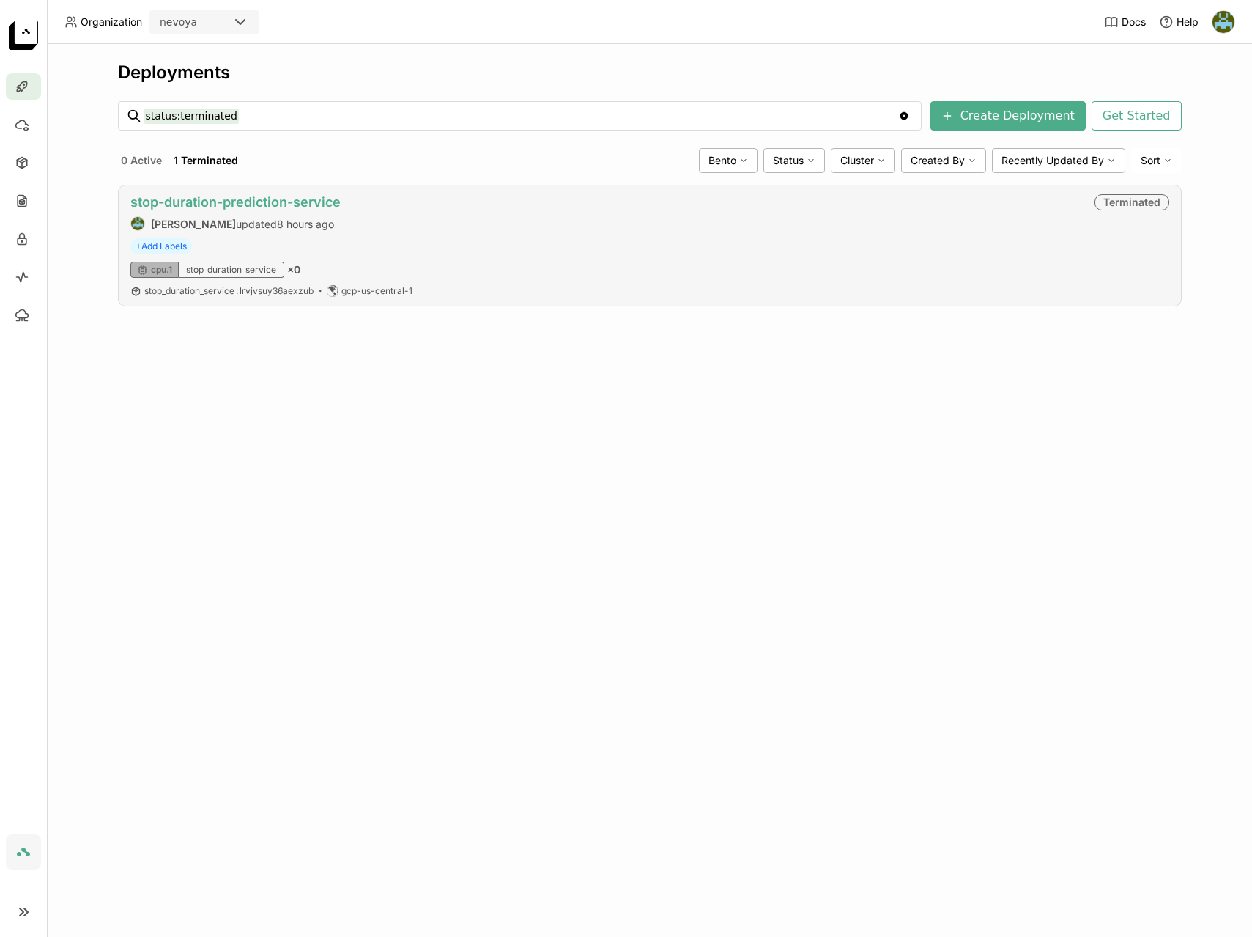
click at [199, 196] on link "stop-duration-prediction-service" at bounding box center [235, 201] width 210 height 15
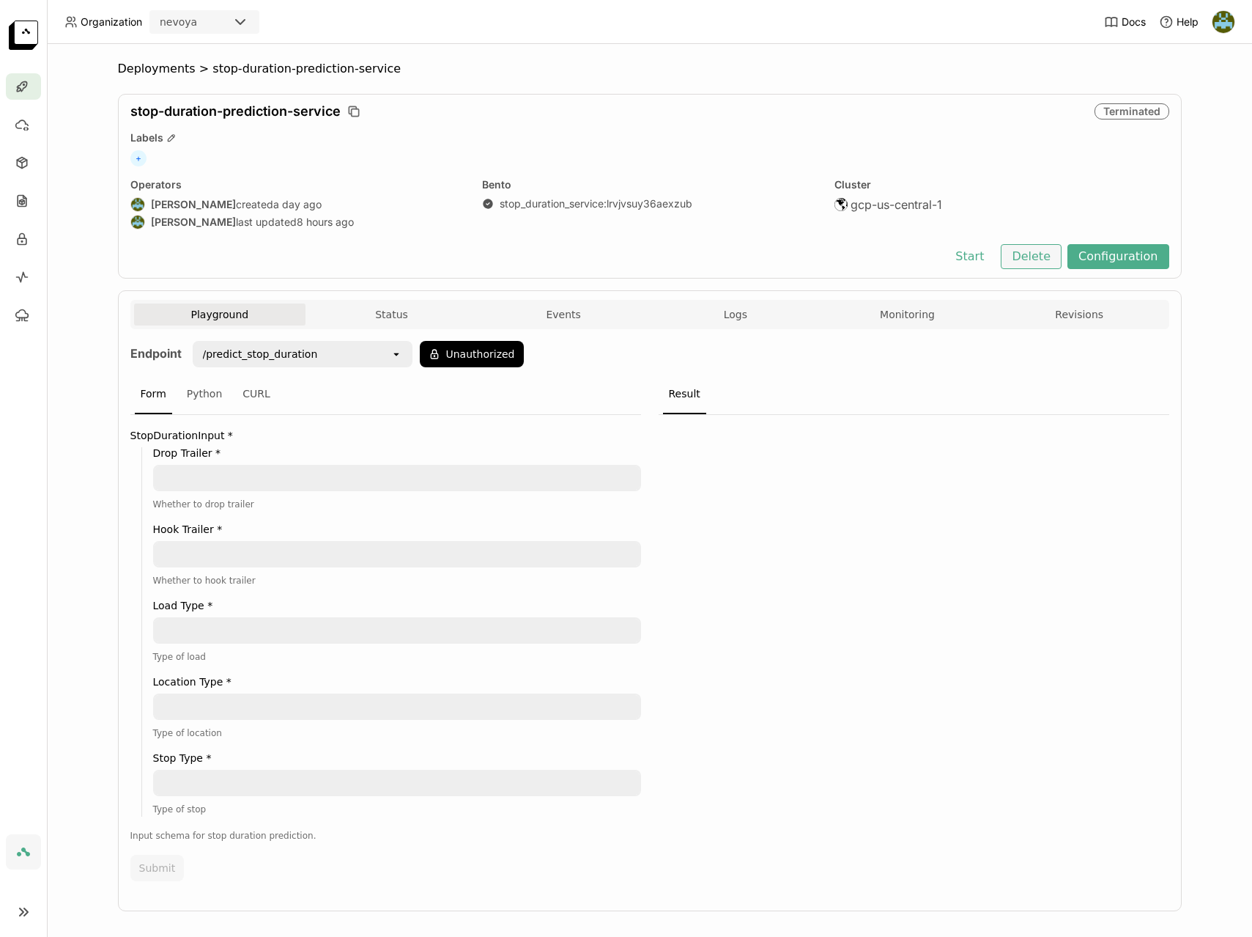
click at [1036, 256] on button "Delete" at bounding box center [1031, 256] width 61 height 25
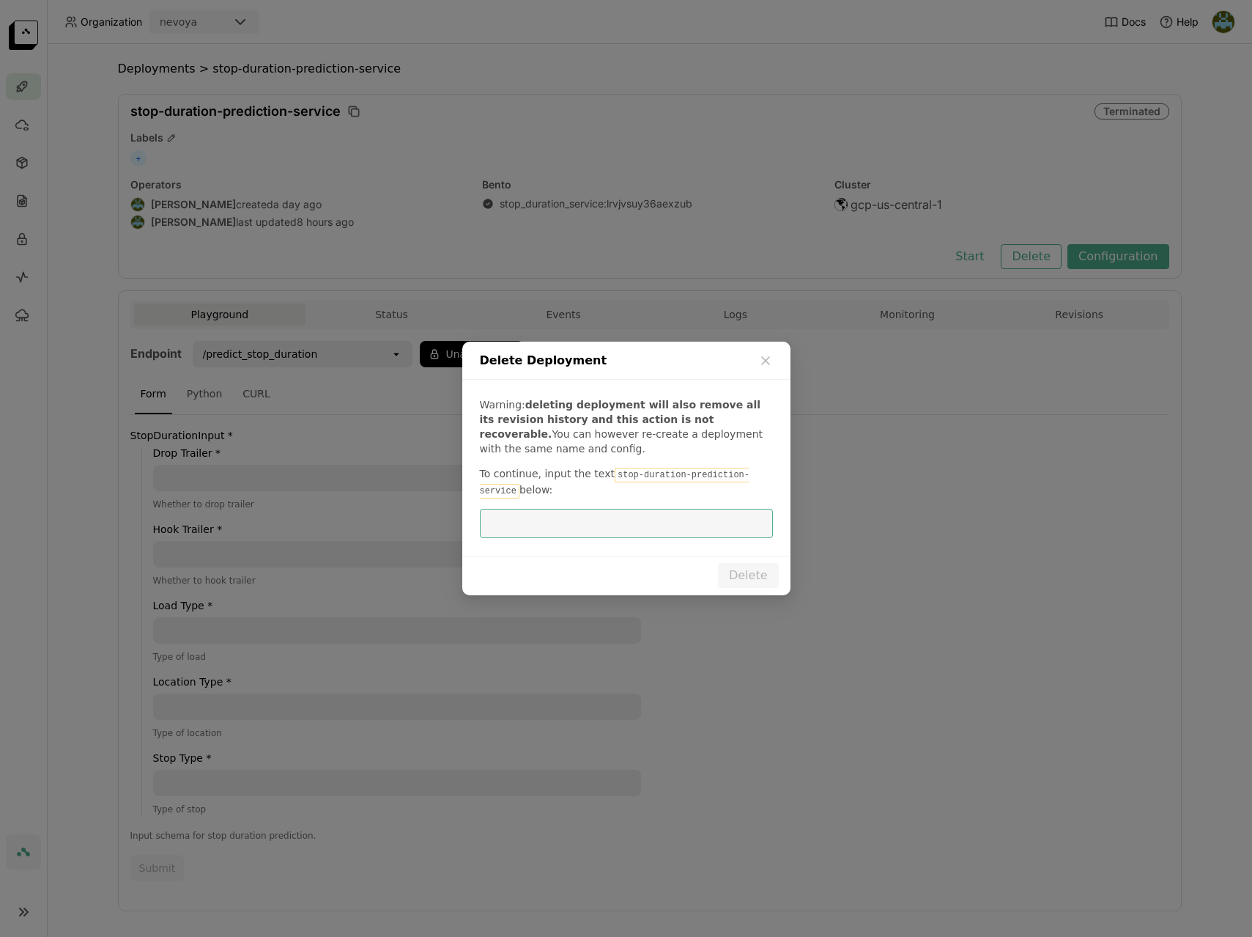
click at [617, 474] on code "stop-duration-prediction-service" at bounding box center [615, 483] width 270 height 31
click at [514, 490] on code "stop-duration-prediction-service" at bounding box center [615, 483] width 270 height 31
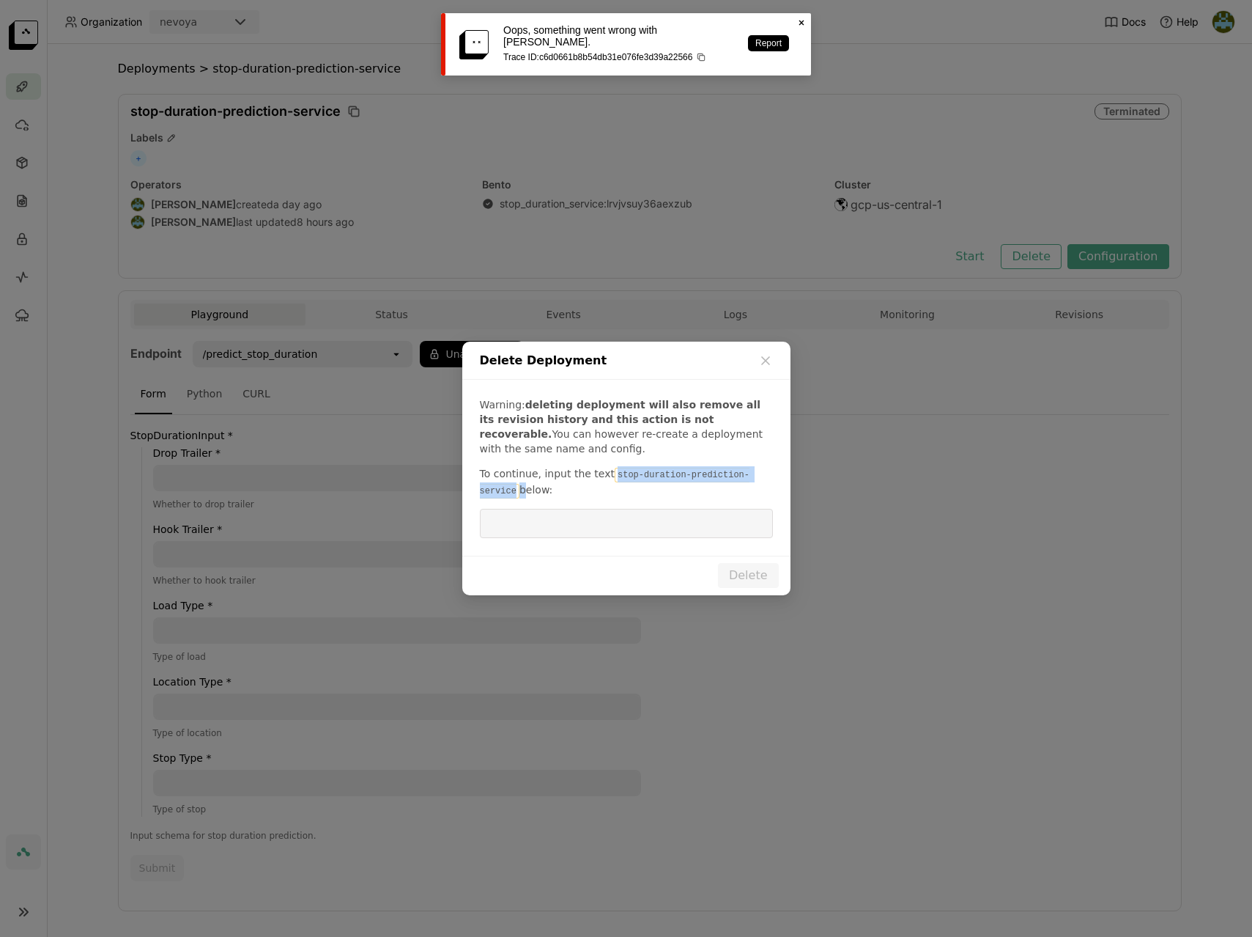
copy p "stop-duration-prediction-service"
click at [558, 524] on input "dialog" at bounding box center [627, 523] width 276 height 28
paste input "stop-duration-prediction-service"
type input "stop-duration-prediction-service"
click at [752, 576] on button "Delete" at bounding box center [748, 575] width 61 height 25
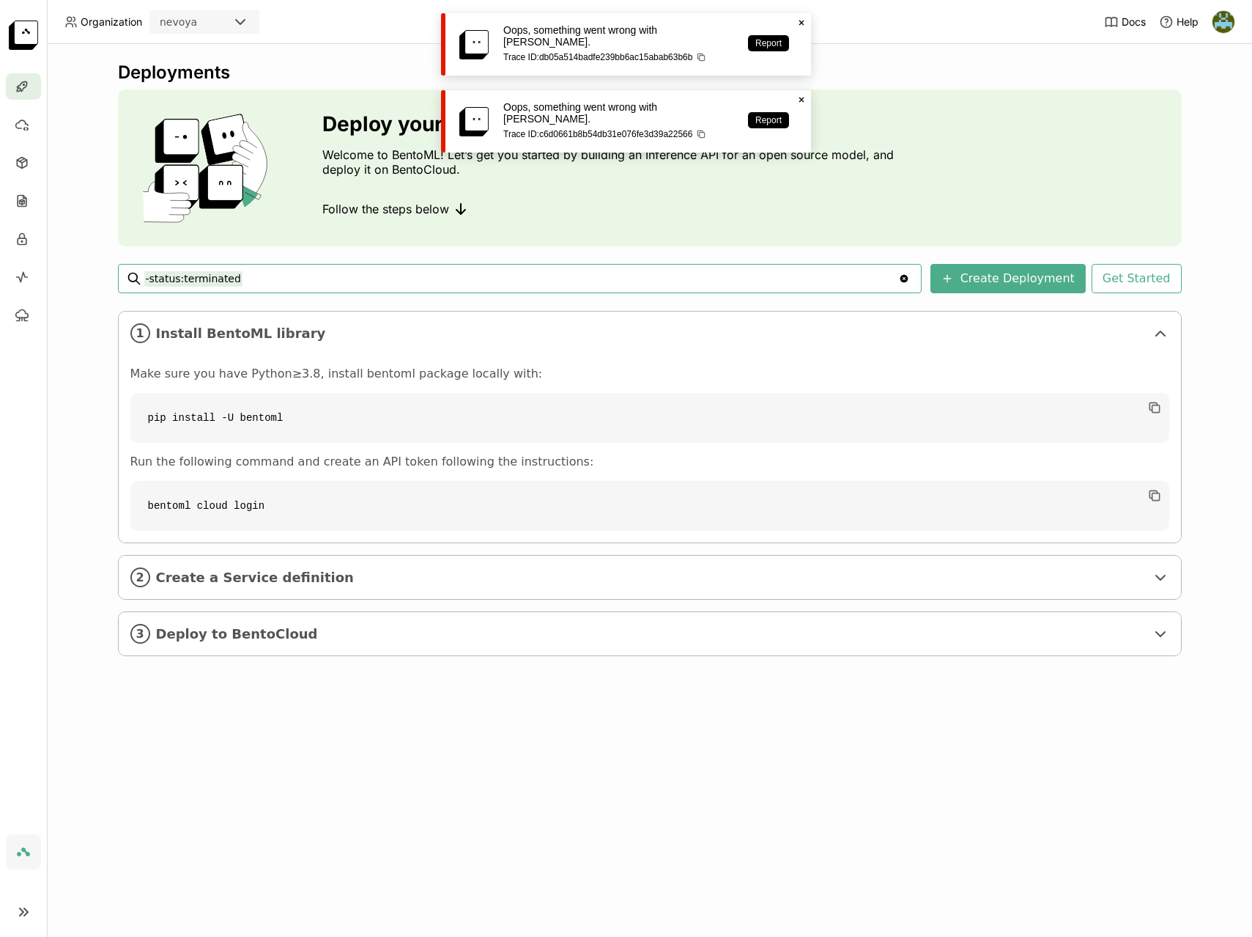
click at [802, 22] on icon at bounding box center [802, 23] width 5 height 5
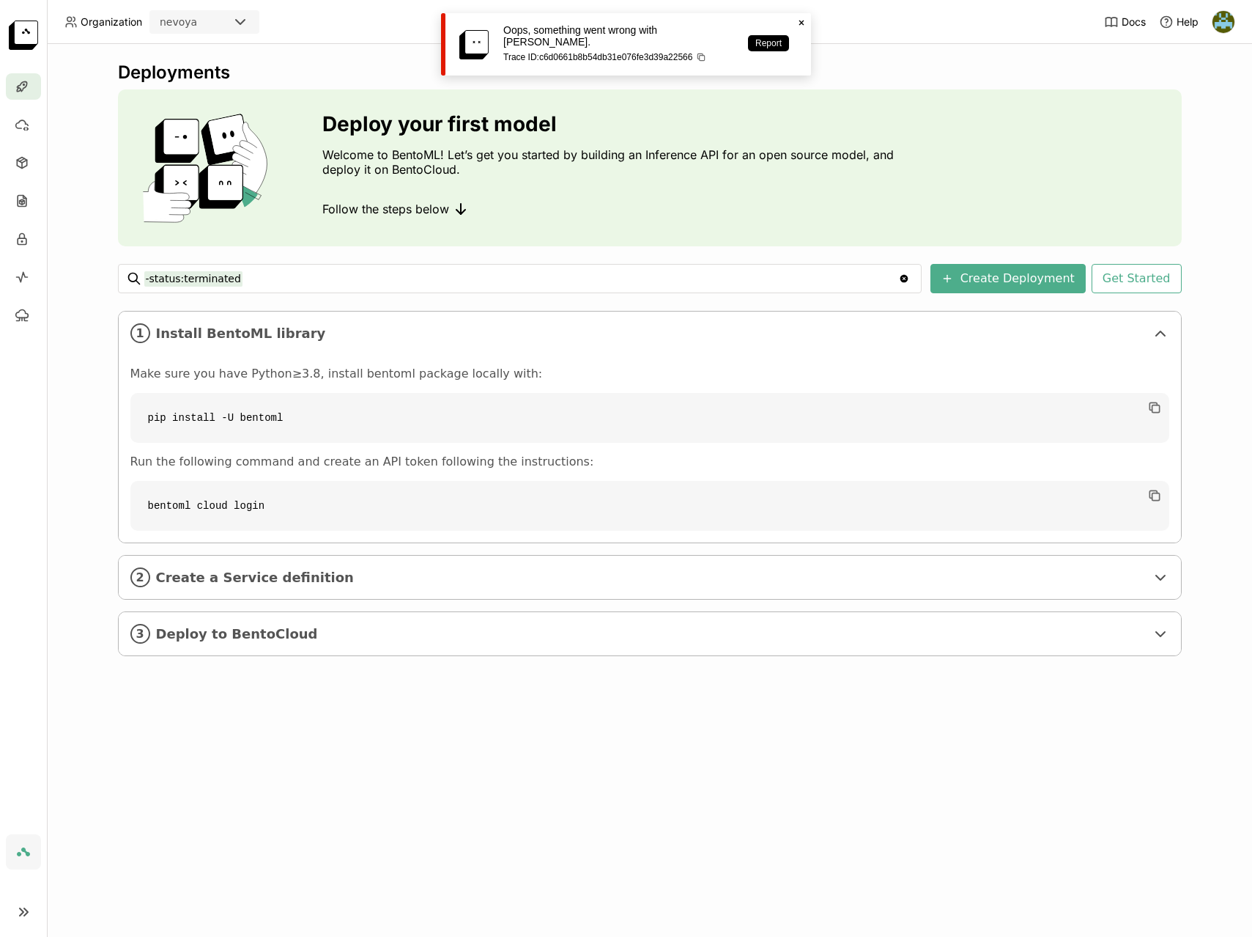
click at [800, 23] on icon "Close" at bounding box center [802, 23] width 12 height 12
click at [479, 333] on span "Install BentoML library" at bounding box center [651, 333] width 990 height 16
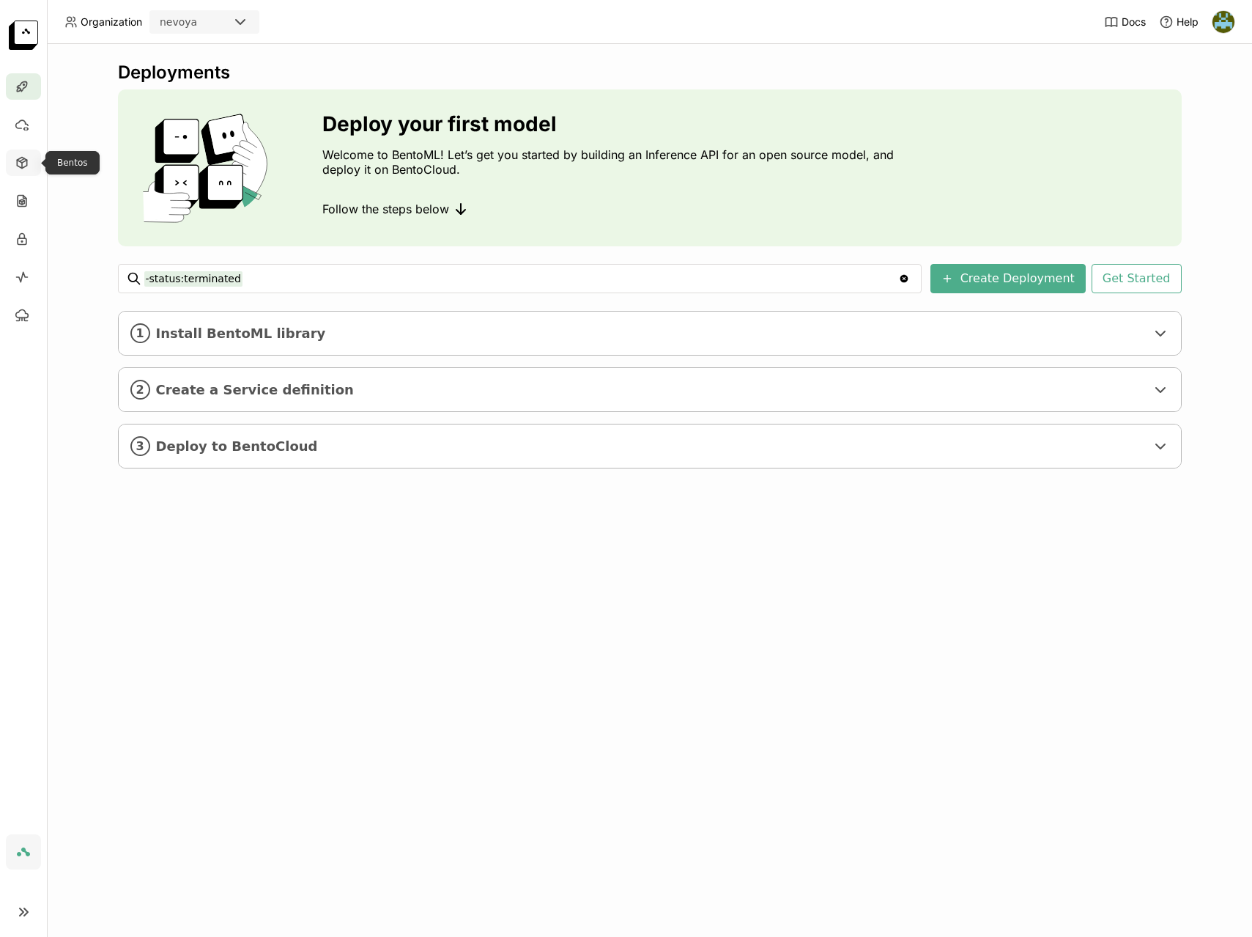
click at [23, 166] on icon at bounding box center [22, 162] width 15 height 15
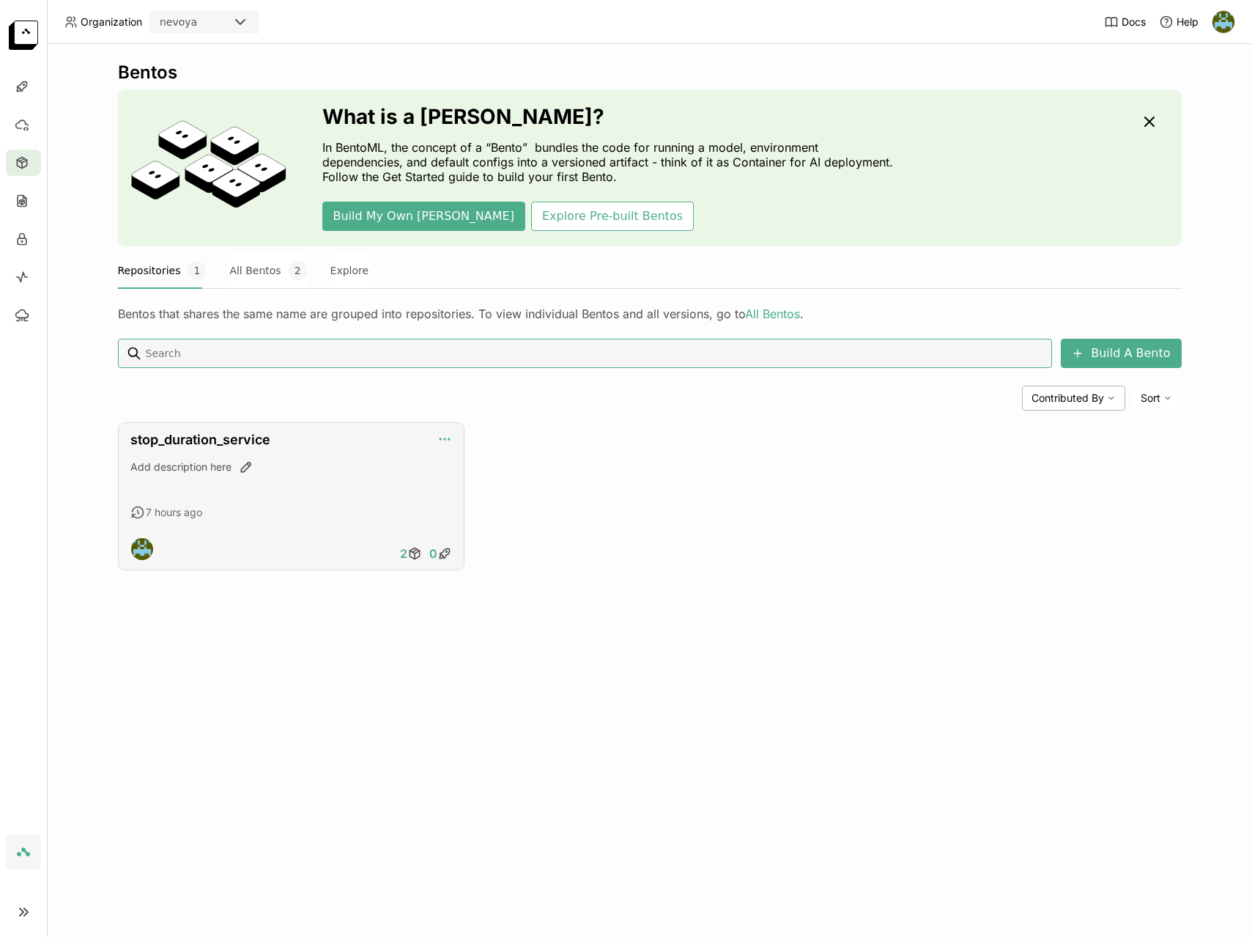
click at [446, 435] on icon "button" at bounding box center [445, 439] width 15 height 15
click at [265, 465] on div "Add description here" at bounding box center [291, 467] width 322 height 15
click at [233, 435] on link "stop_duration_service" at bounding box center [200, 439] width 140 height 15
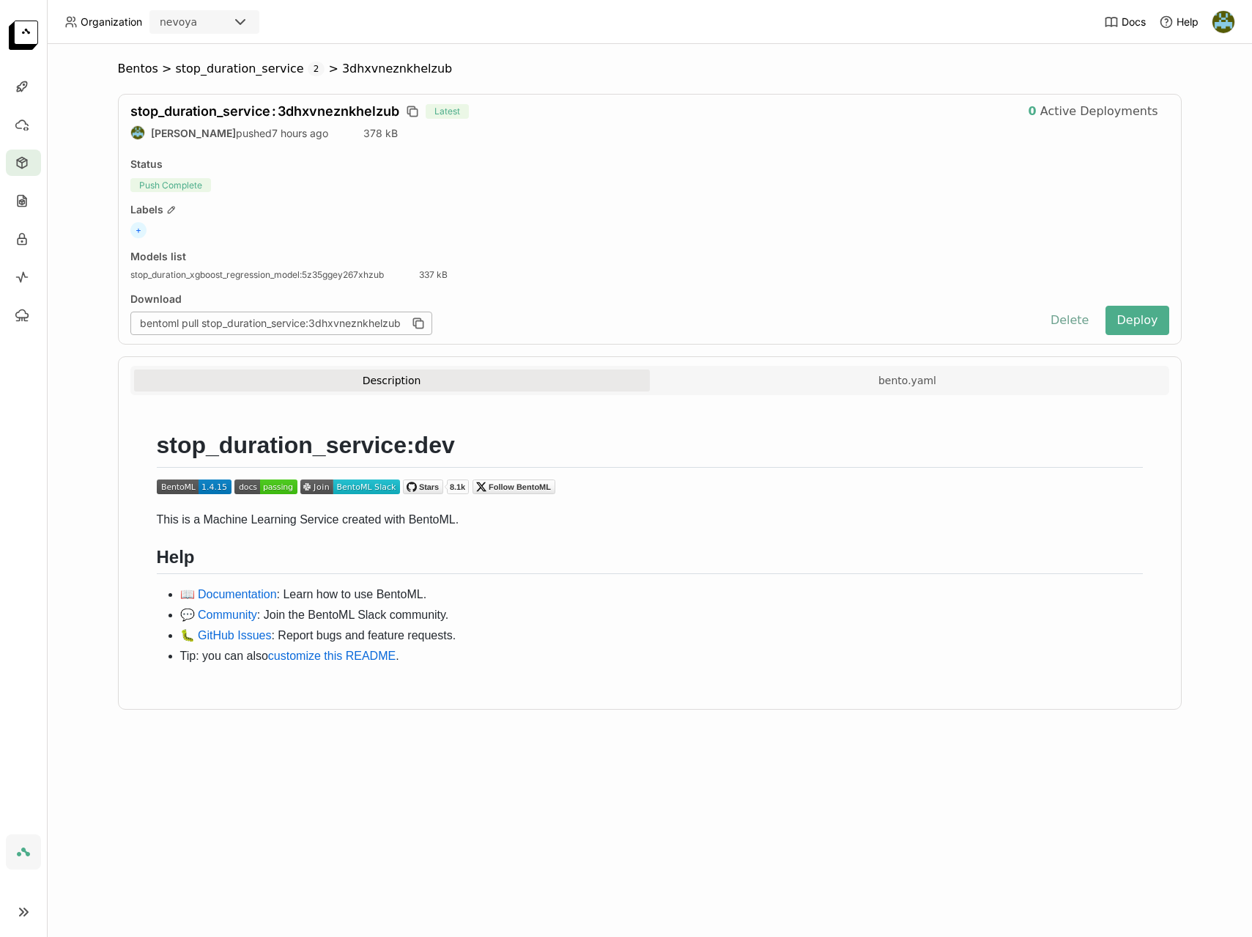
click at [1069, 320] on button "Delete" at bounding box center [1070, 320] width 61 height 29
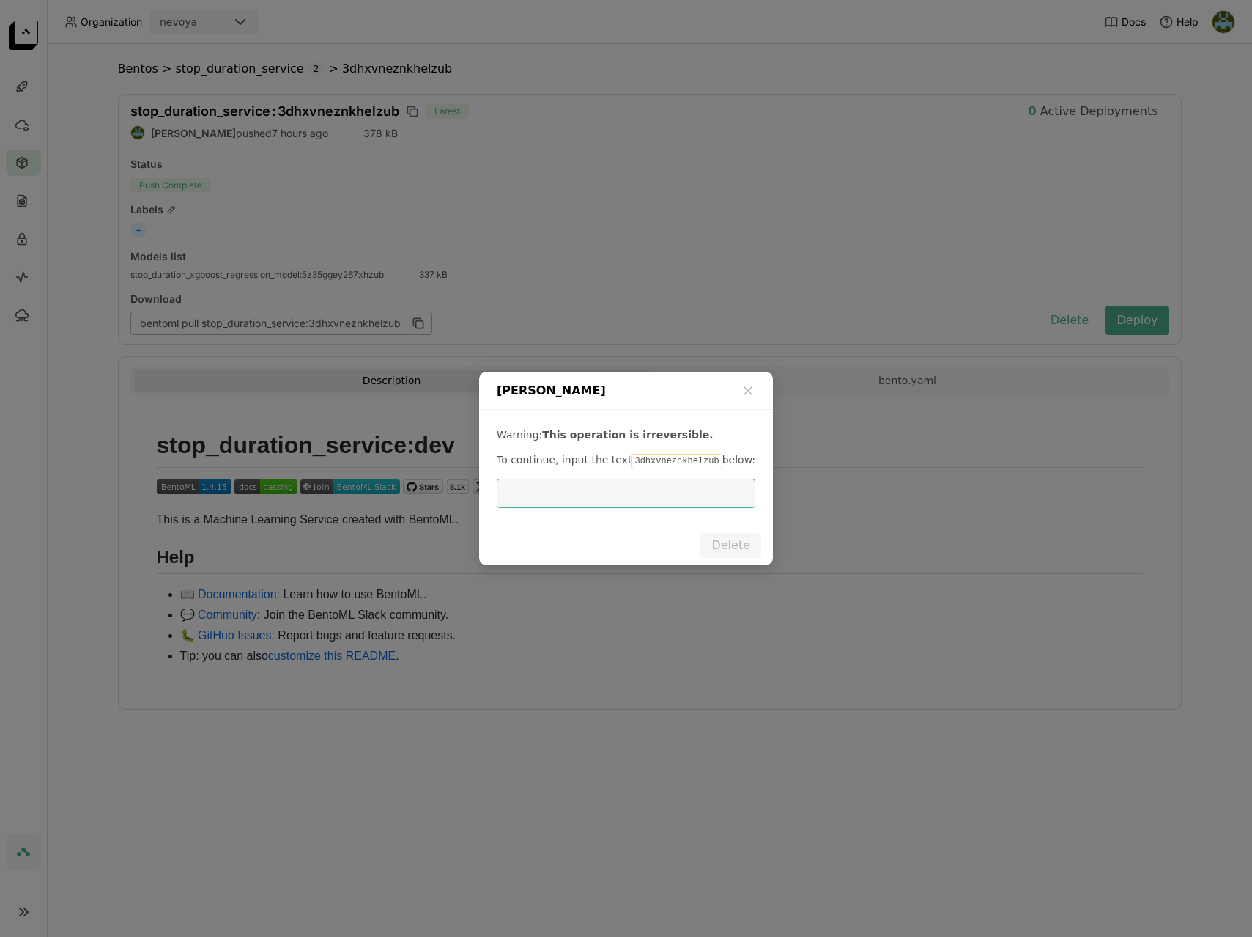
click at [647, 464] on code "3dhxvneznkhelzub" at bounding box center [677, 461] width 90 height 15
copy code "3dhxvneznkhelzub"
click at [612, 490] on input "dialog" at bounding box center [626, 493] width 241 height 28
paste input "3dhxvneznkhelzub"
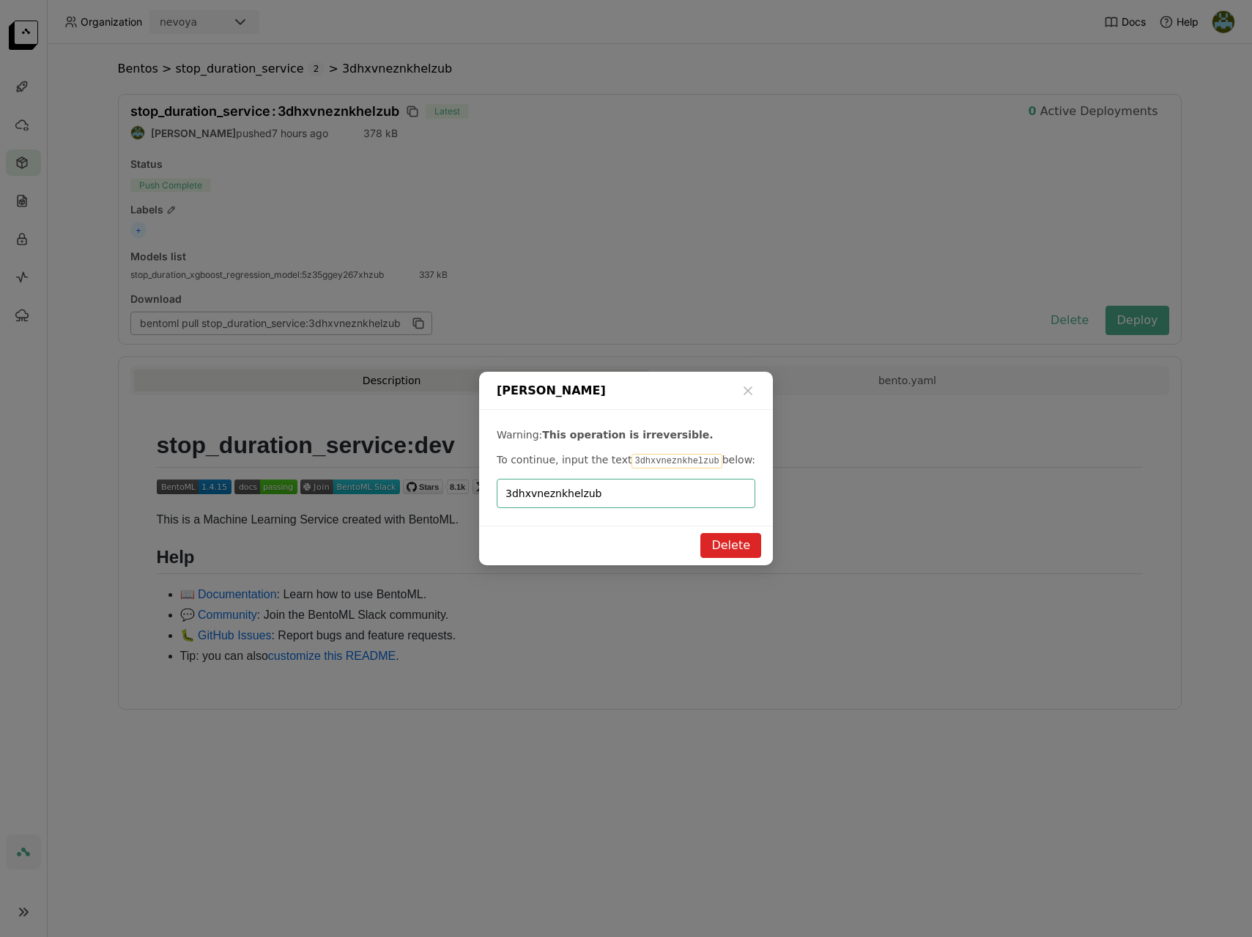
type input "3dhxvneznkhelzub"
click at [742, 547] on button "Delete" at bounding box center [731, 545] width 61 height 25
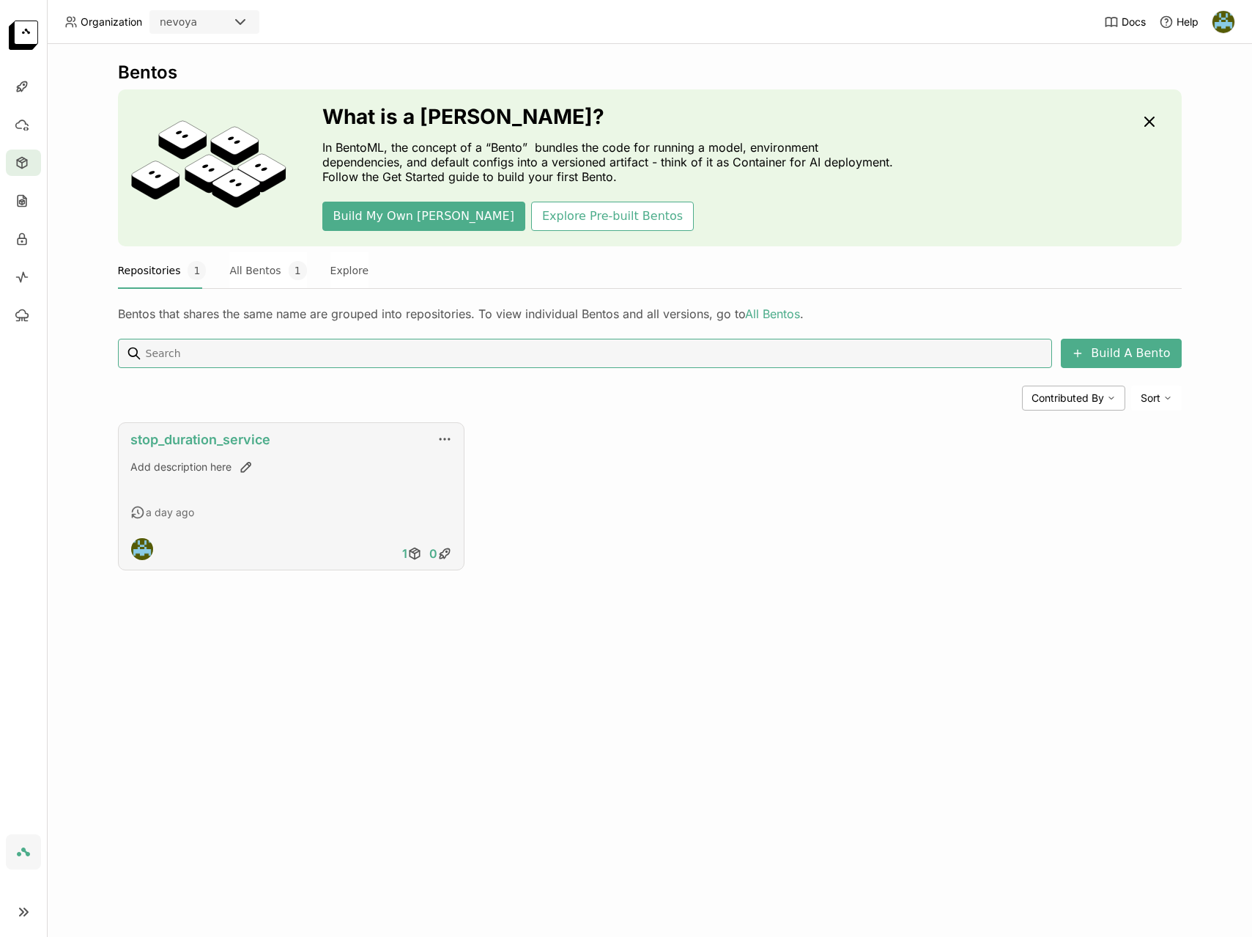
click at [206, 438] on link "stop_duration_service" at bounding box center [200, 439] width 140 height 15
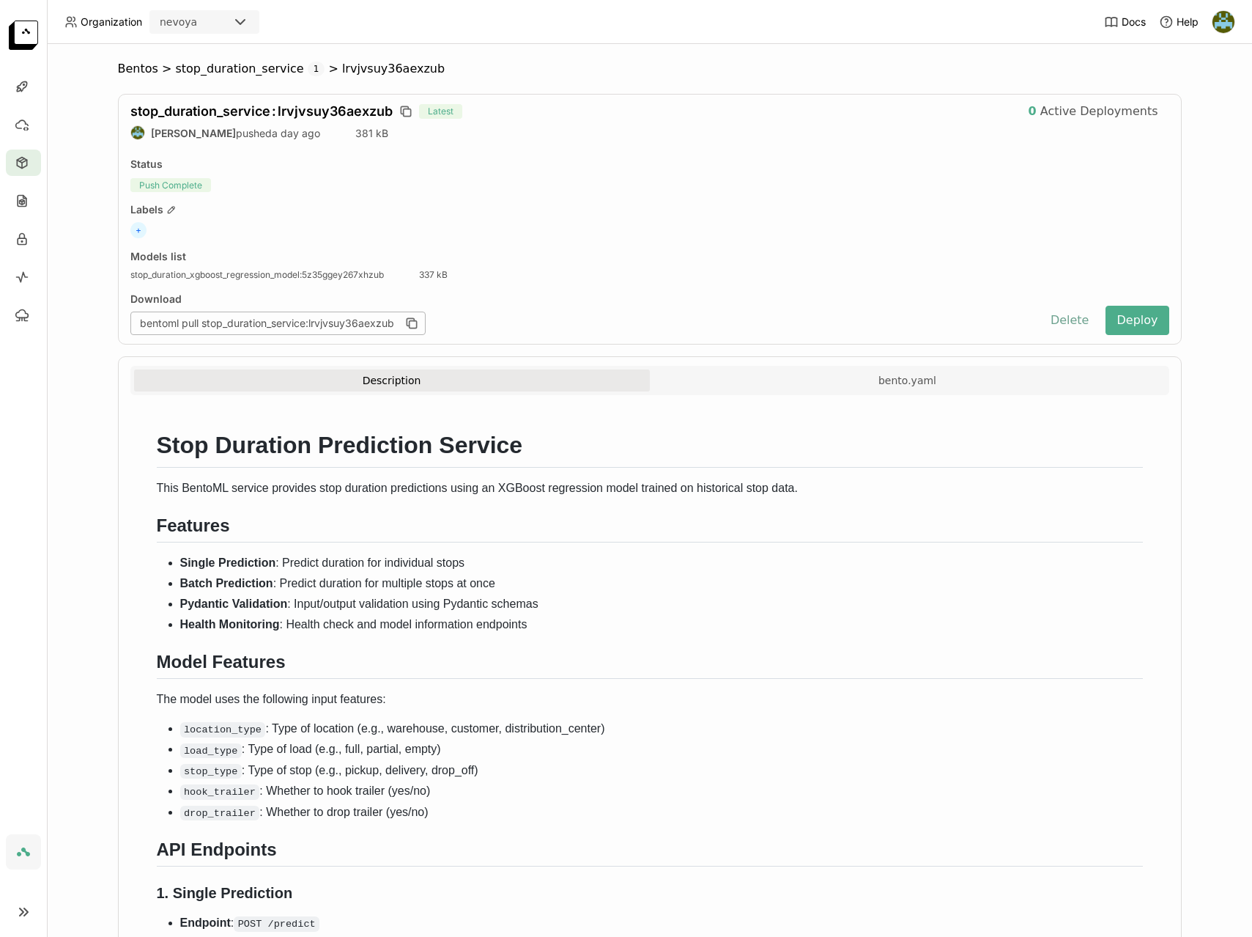
click at [1072, 317] on button "Delete" at bounding box center [1070, 320] width 61 height 29
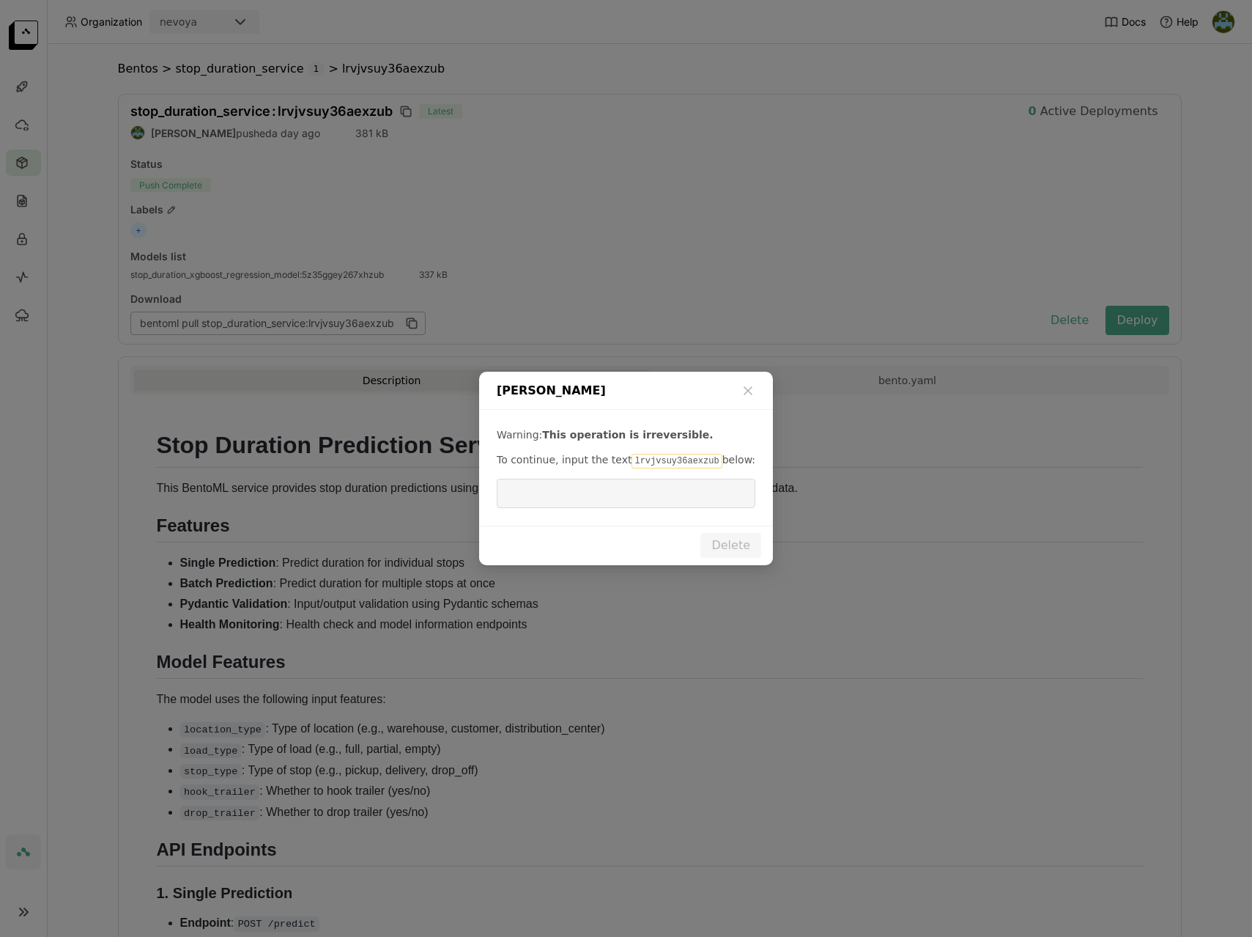
click at [667, 457] on code "lrvjvsuy36aexzub" at bounding box center [677, 461] width 90 height 15
copy code "lrvjvsuy36aexzub"
click at [612, 497] on input "dialog" at bounding box center [626, 493] width 241 height 28
paste input "lrvjvsuy36aexzub"
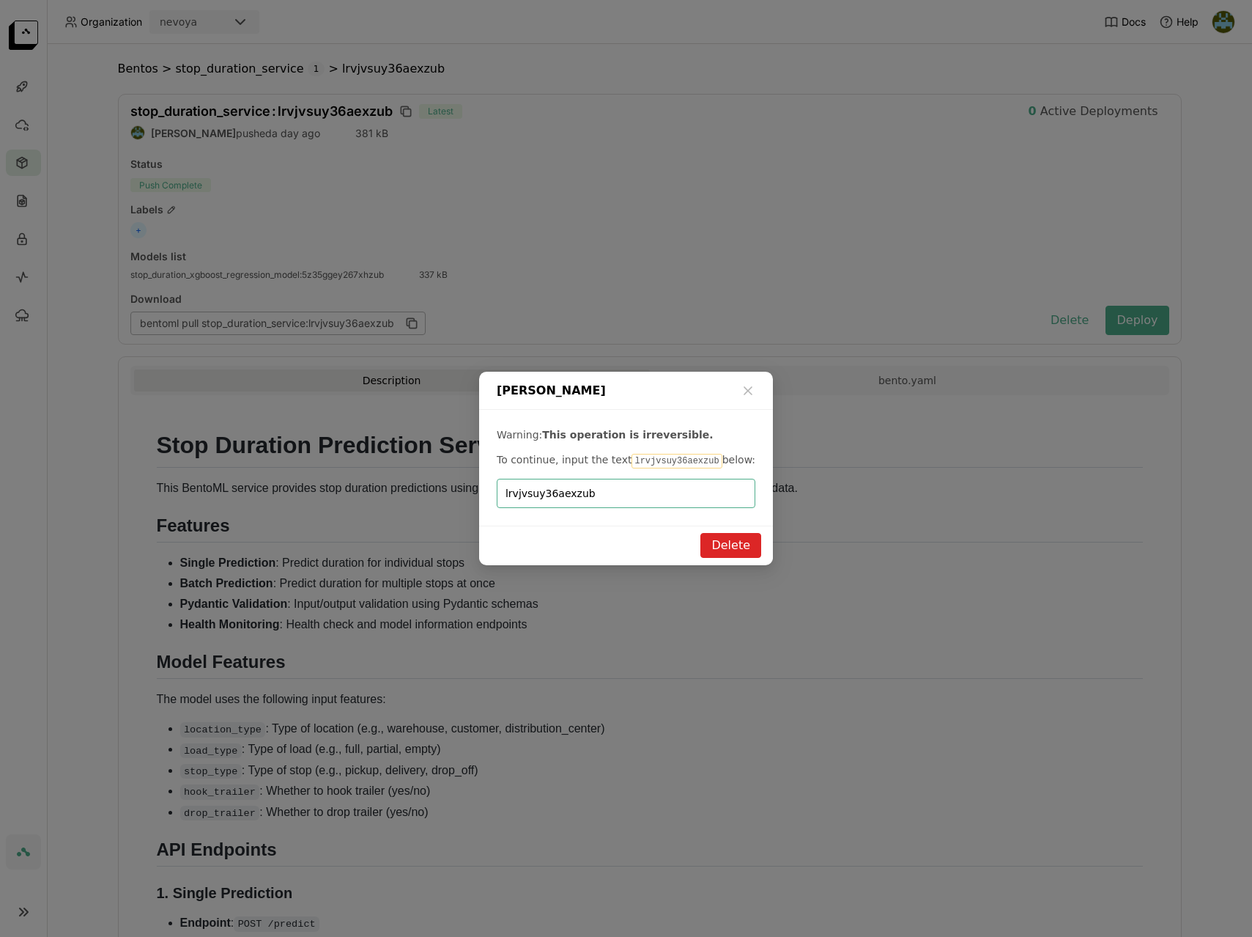
type input "lrvjvsuy36aexzub"
click at [736, 547] on button "Delete" at bounding box center [731, 545] width 61 height 25
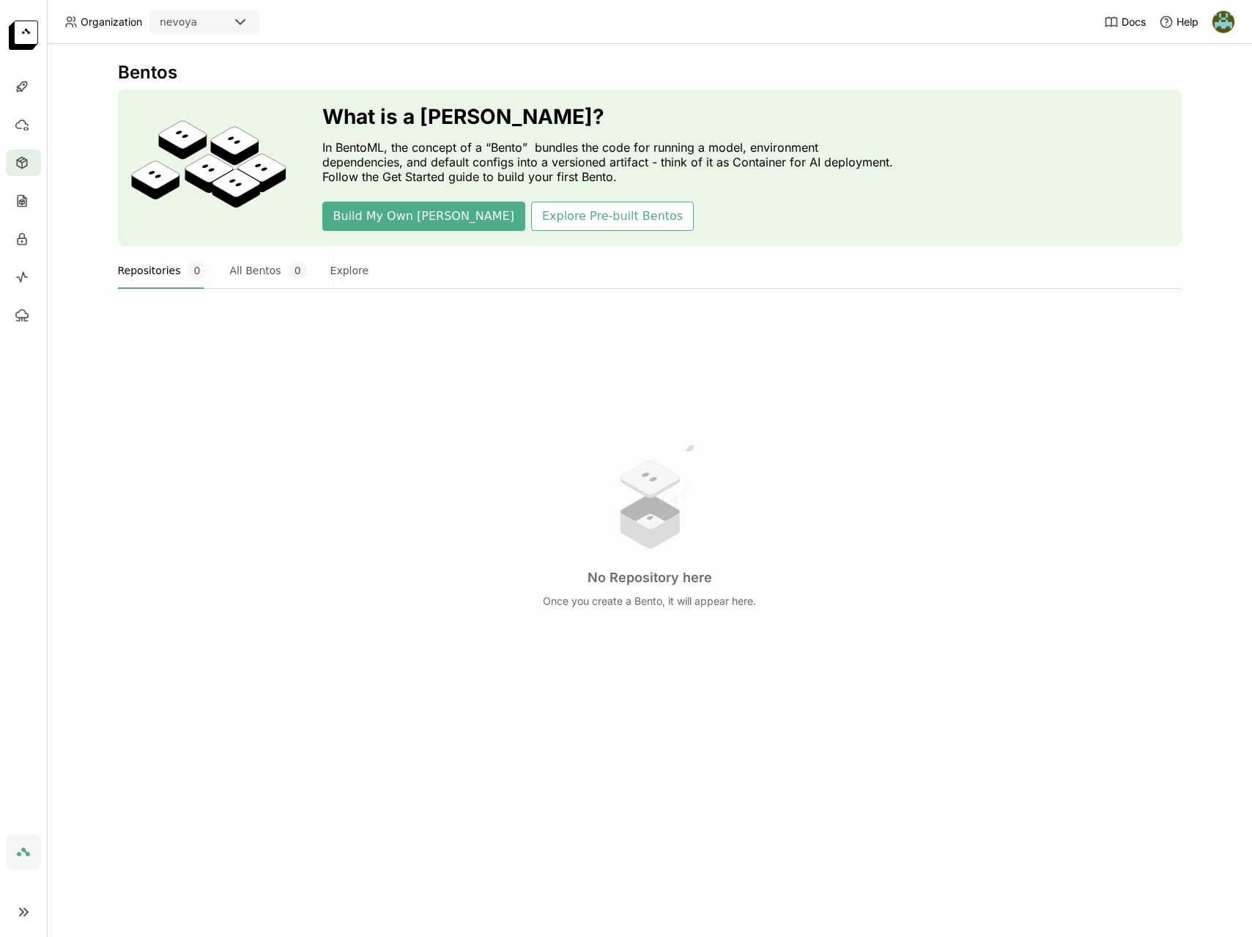
click at [493, 380] on div "No Repository here Once you create a Bento, it will appear here." at bounding box center [650, 524] width 1064 height 401
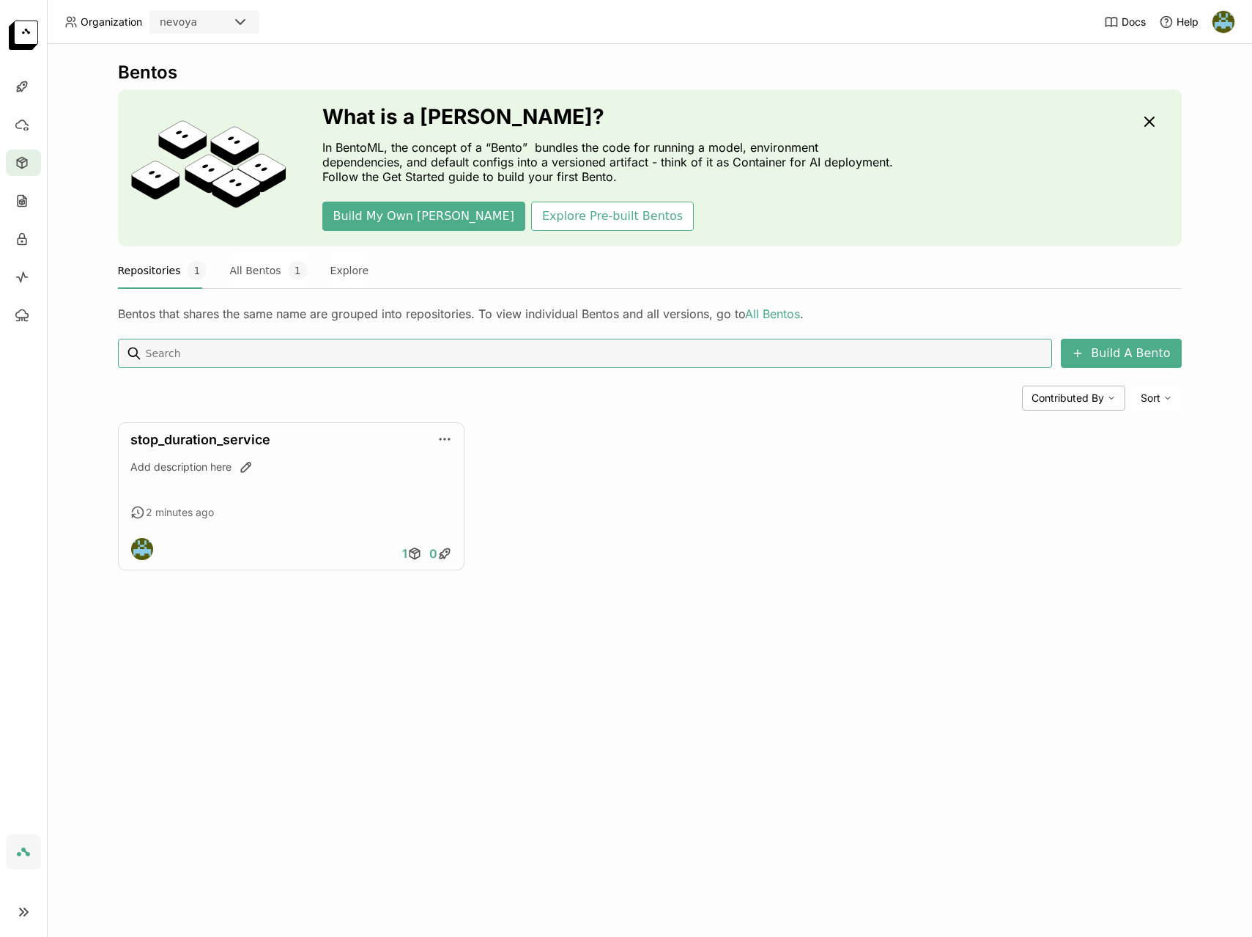
click at [576, 585] on div "Bentos What is a [DEMOGRAPHIC_DATA]? In BentoML, the concept of a “Bento” bundl…" at bounding box center [650, 327] width 1064 height 531
click at [225, 438] on link "stop_duration_service" at bounding box center [200, 439] width 140 height 15
click at [23, 97] on div at bounding box center [23, 86] width 35 height 26
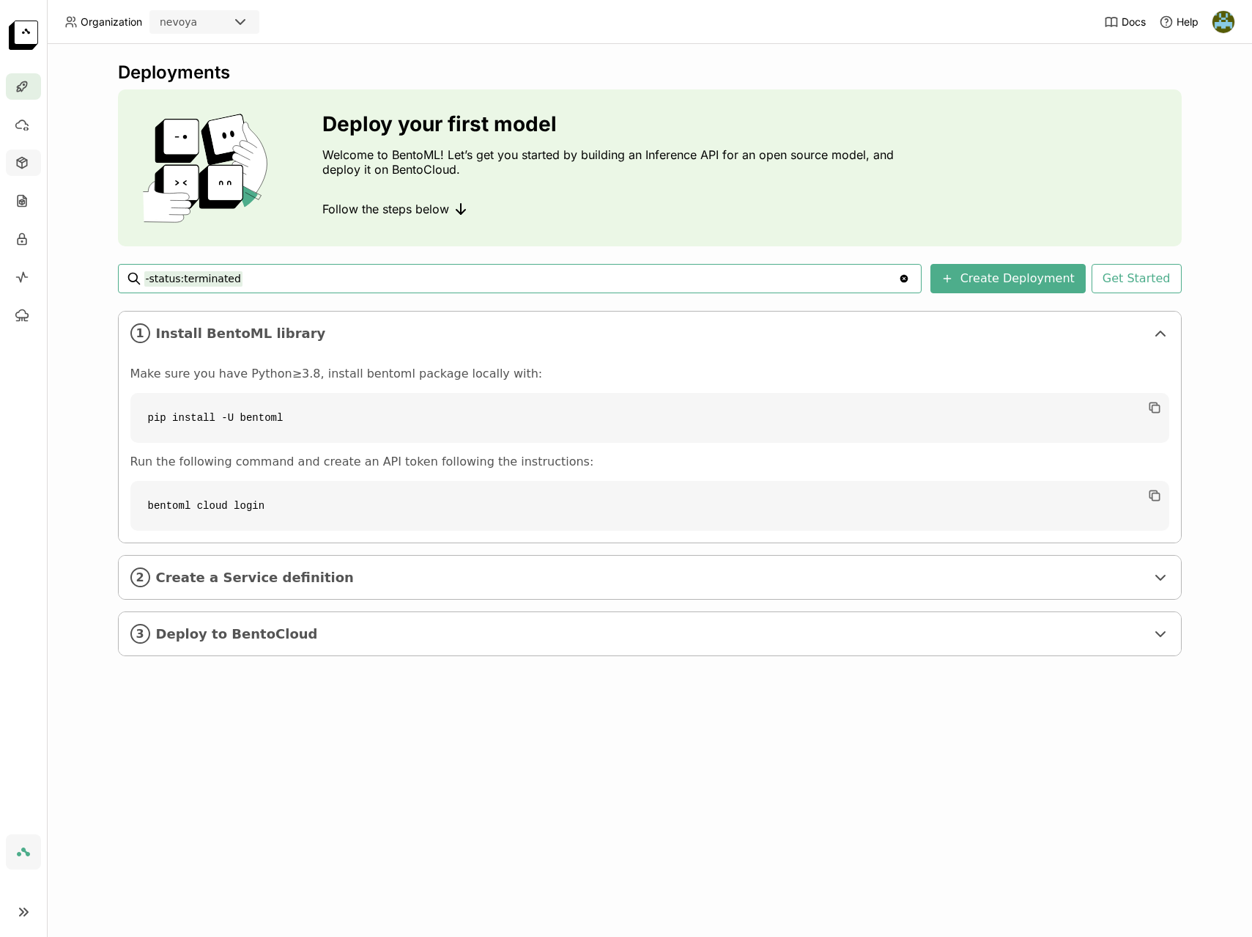
click at [21, 168] on icon at bounding box center [22, 162] width 15 height 15
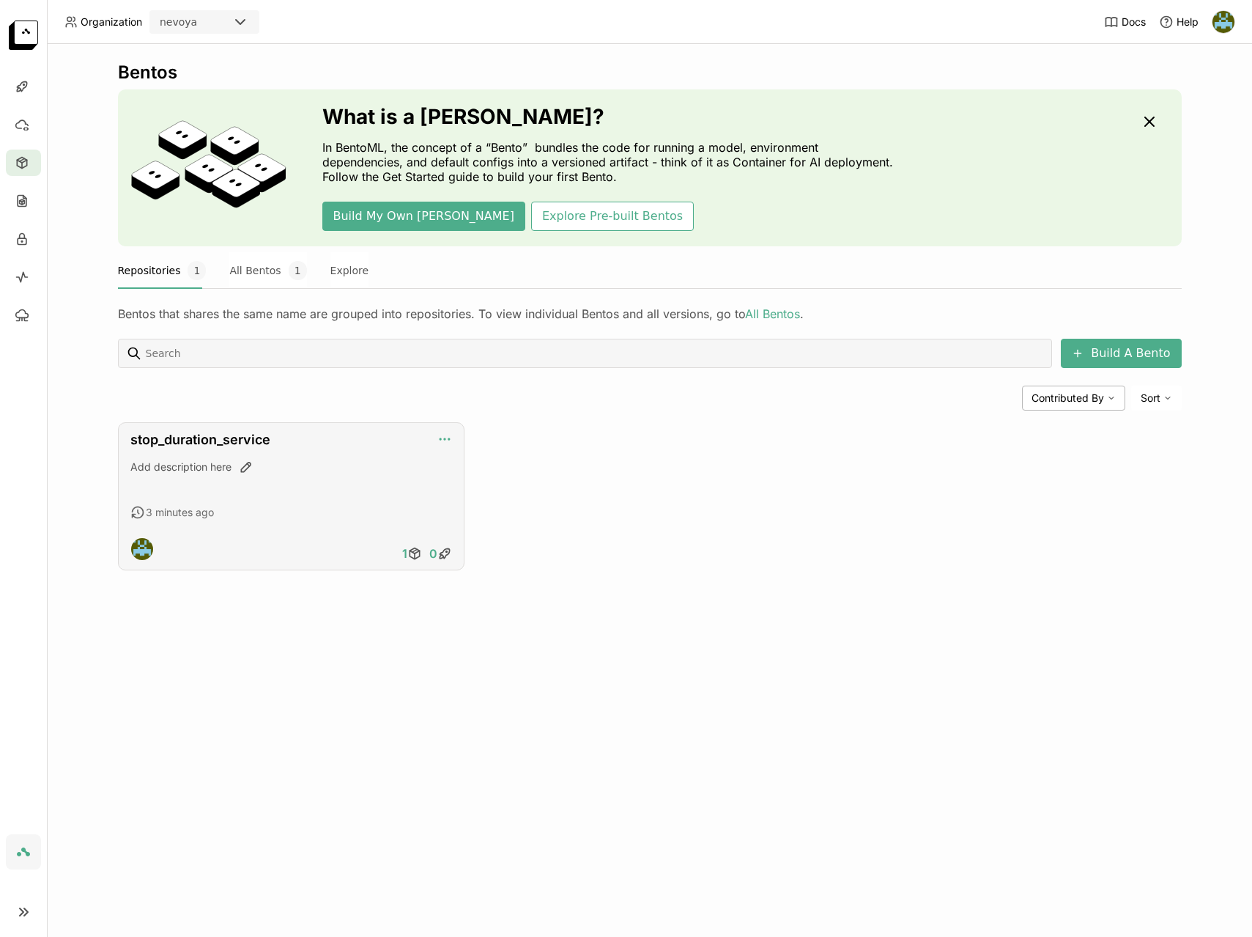
click at [443, 442] on icon "button" at bounding box center [445, 439] width 15 height 15
click at [230, 441] on link "stop_duration_service" at bounding box center [200, 439] width 140 height 15
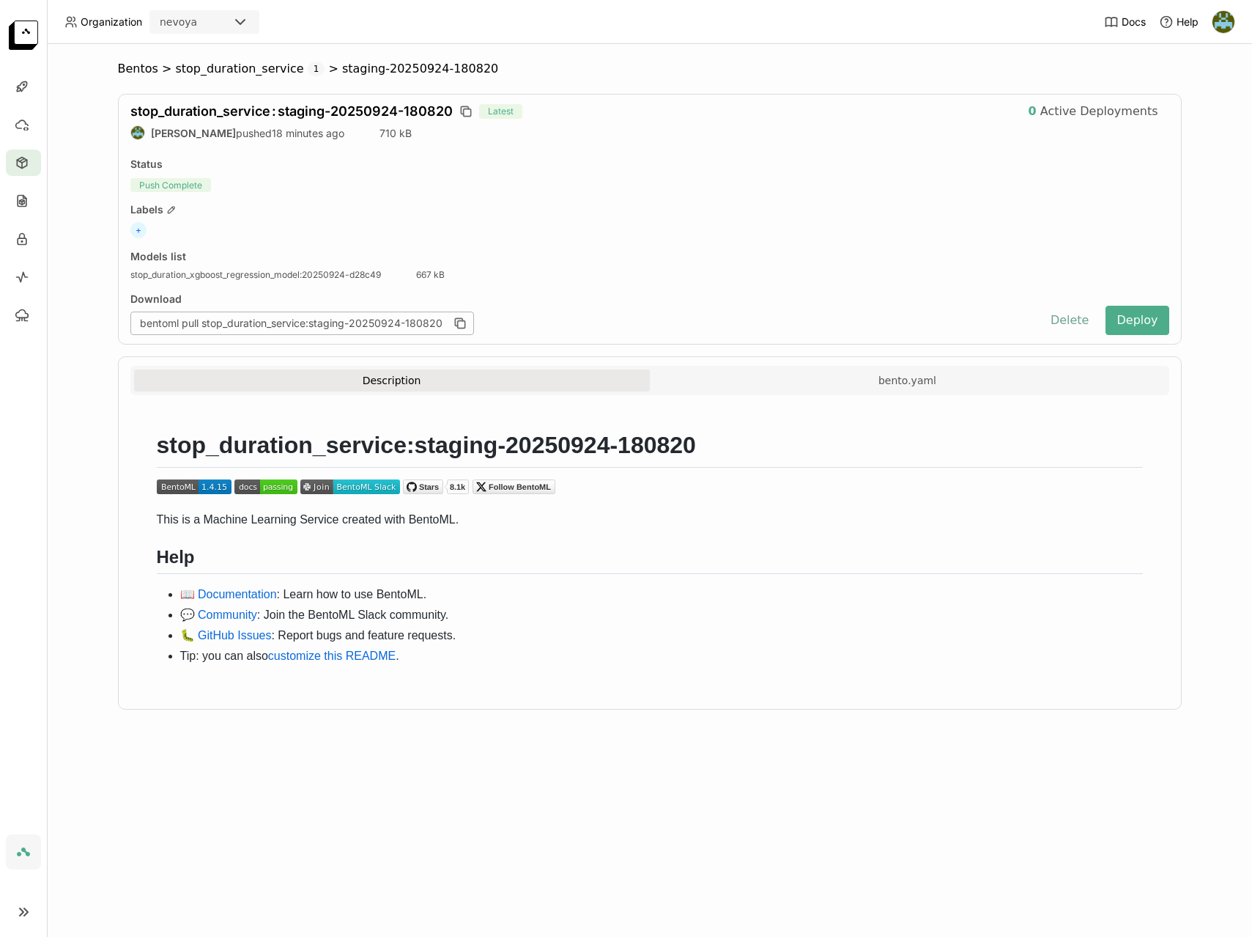
click at [1078, 319] on button "Delete" at bounding box center [1070, 320] width 61 height 29
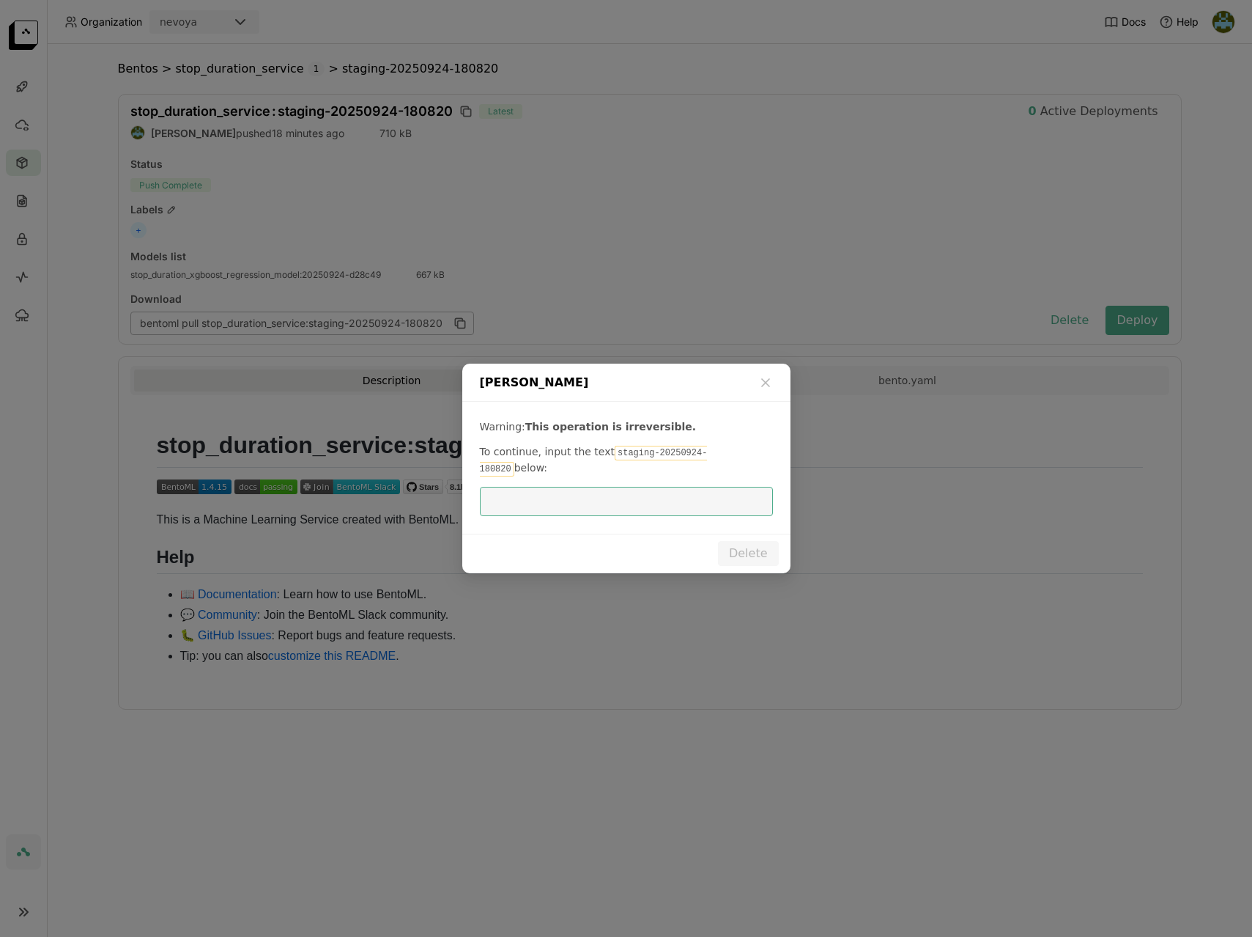
click at [682, 464] on code "staging-20250924-180820" at bounding box center [594, 461] width 228 height 31
click at [599, 457] on span "To continue, input the text" at bounding box center [547, 452] width 135 height 12
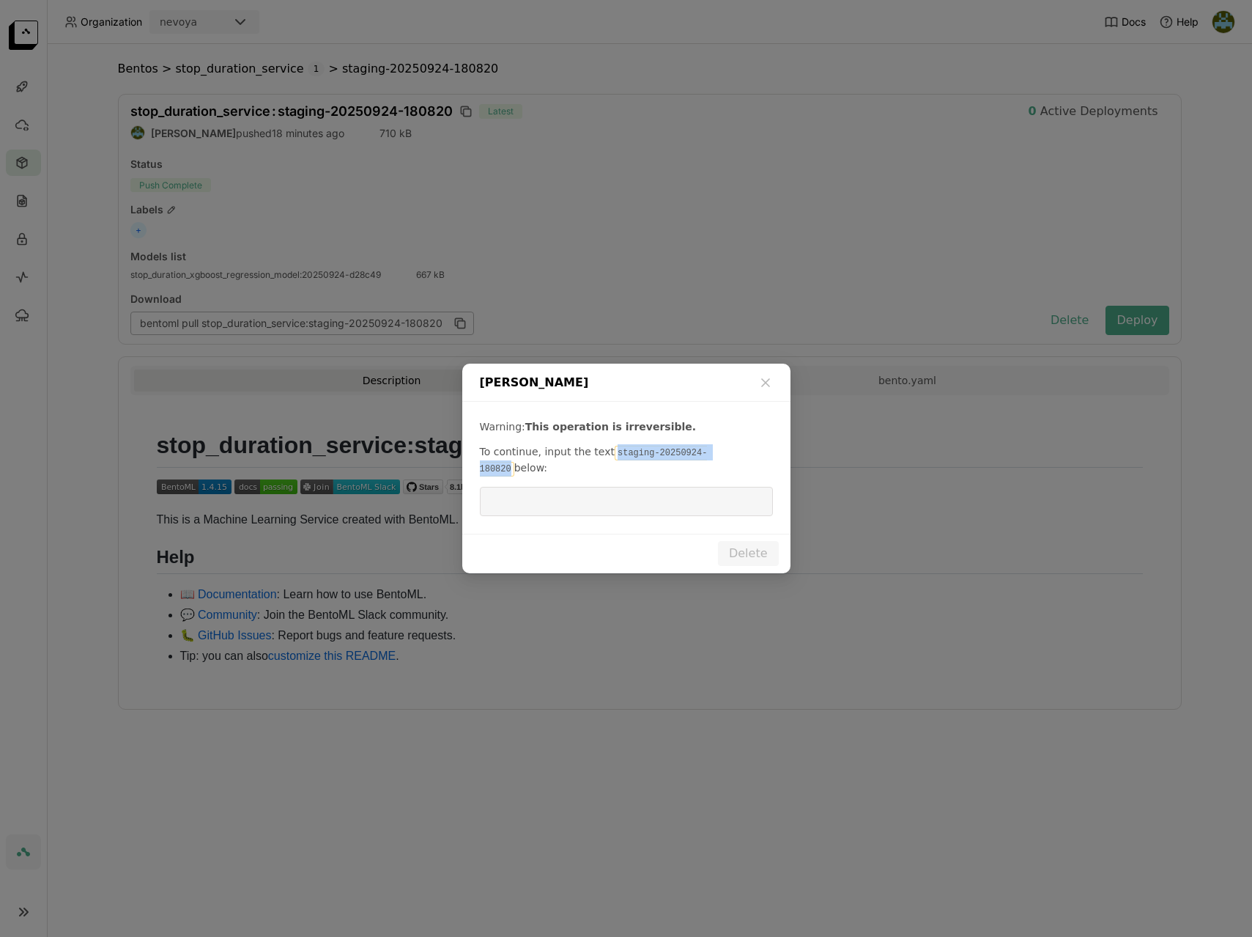
drag, startPoint x: 612, startPoint y: 460, endPoint x: 733, endPoint y: 463, distance: 121.0
click at [708, 463] on code "staging-20250924-180820" at bounding box center [594, 461] width 228 height 31
copy code "staging-20250924-180820"
click at [658, 499] on input "dialog" at bounding box center [627, 501] width 276 height 28
paste input "staging-20250924-180820"
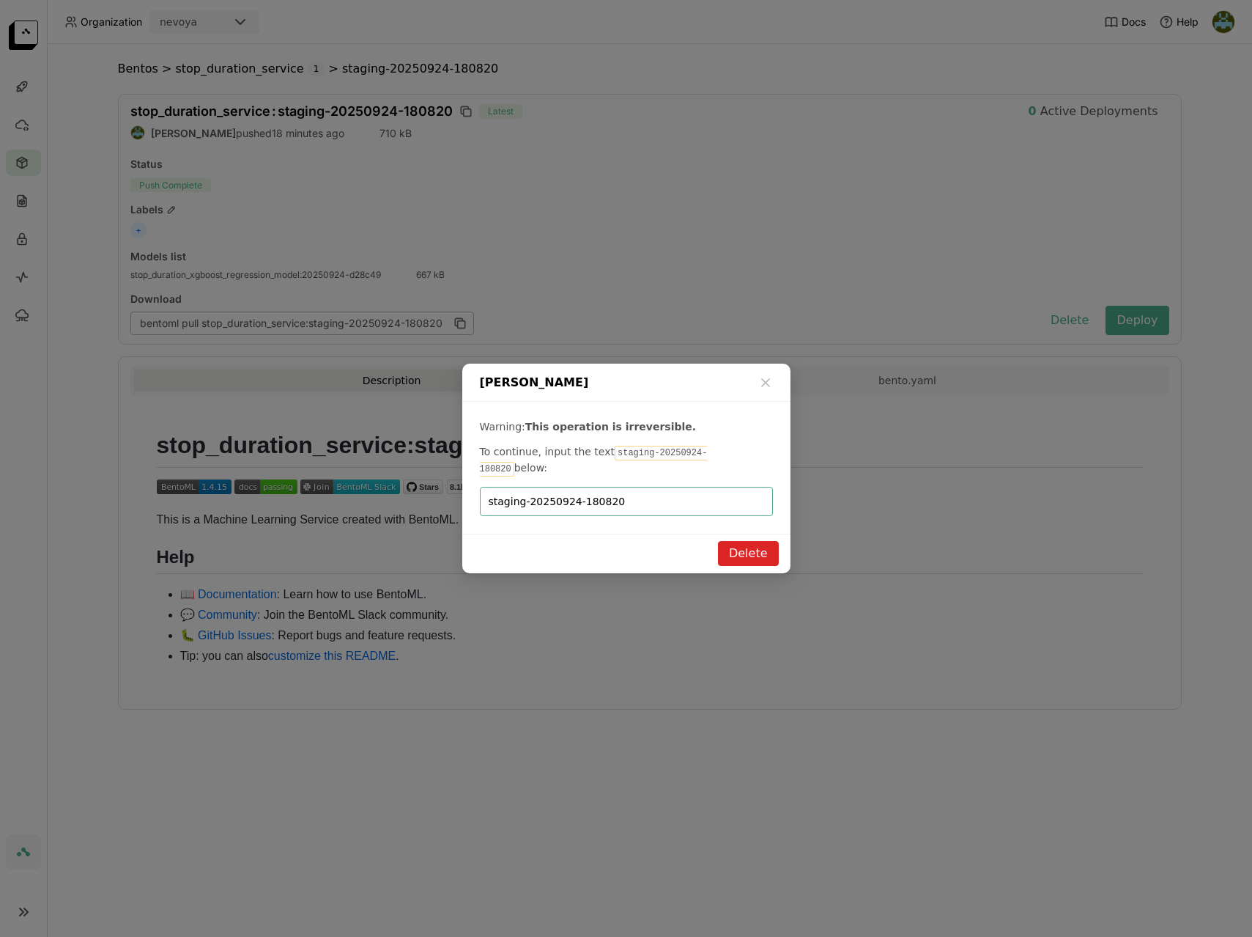
type input "staging-20250924-180820"
click at [757, 552] on button "Delete" at bounding box center [748, 553] width 61 height 25
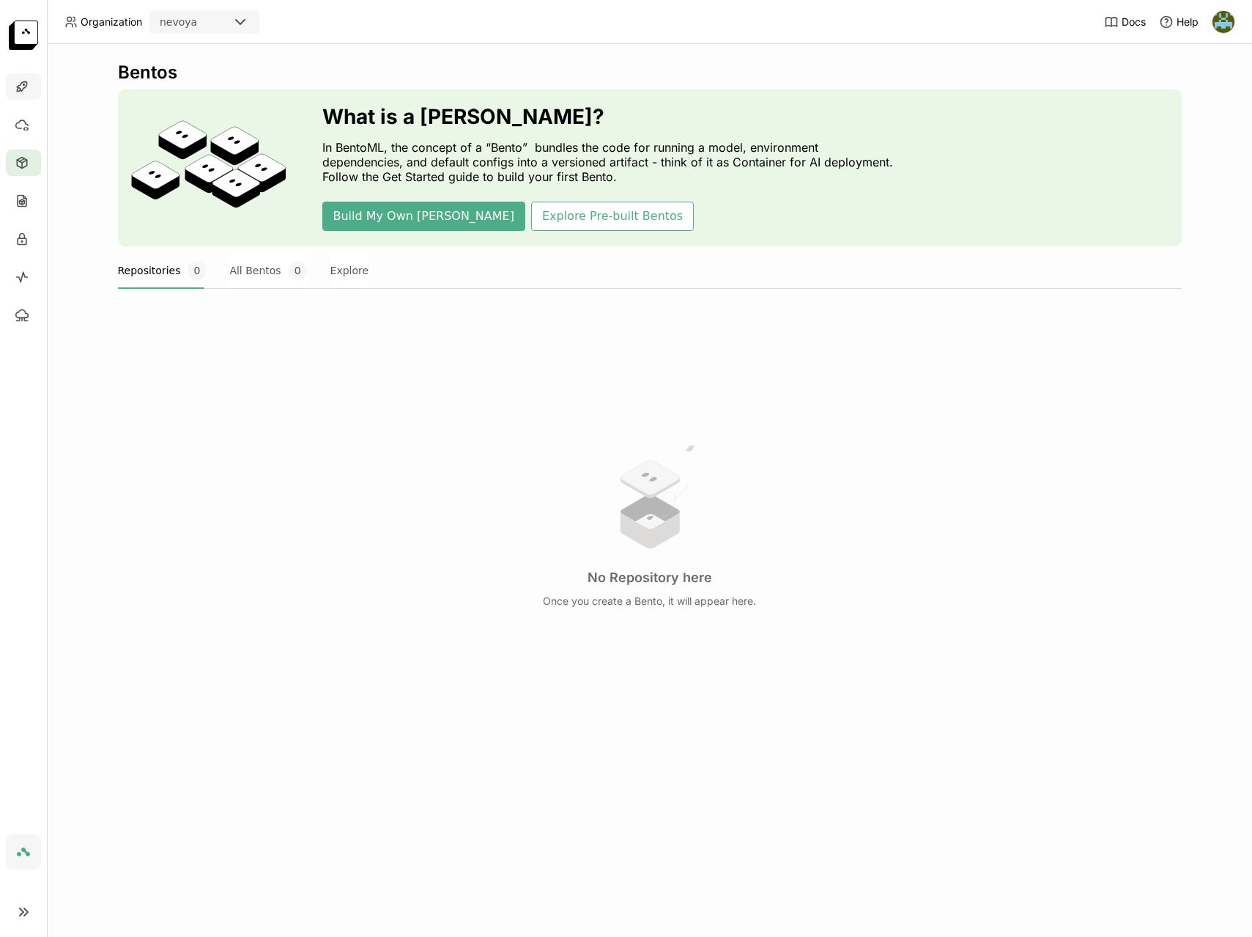
click at [23, 84] on icon at bounding box center [23, 84] width 1 height 1
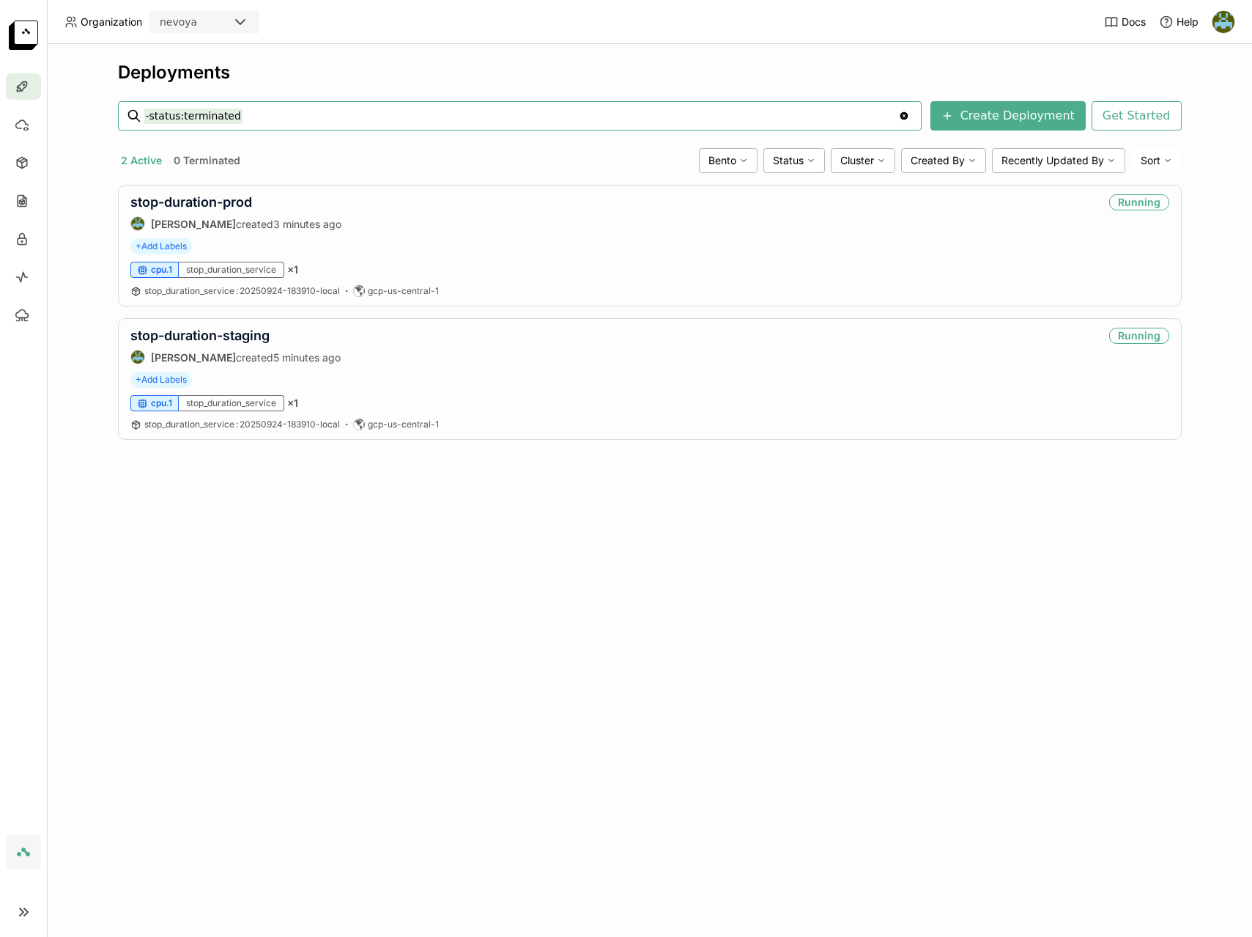
click at [325, 737] on div "Deployments -status:terminated -status:terminated Clear value Create Deployment…" at bounding box center [650, 490] width 1206 height 893
click at [26, 161] on icon at bounding box center [22, 162] width 15 height 15
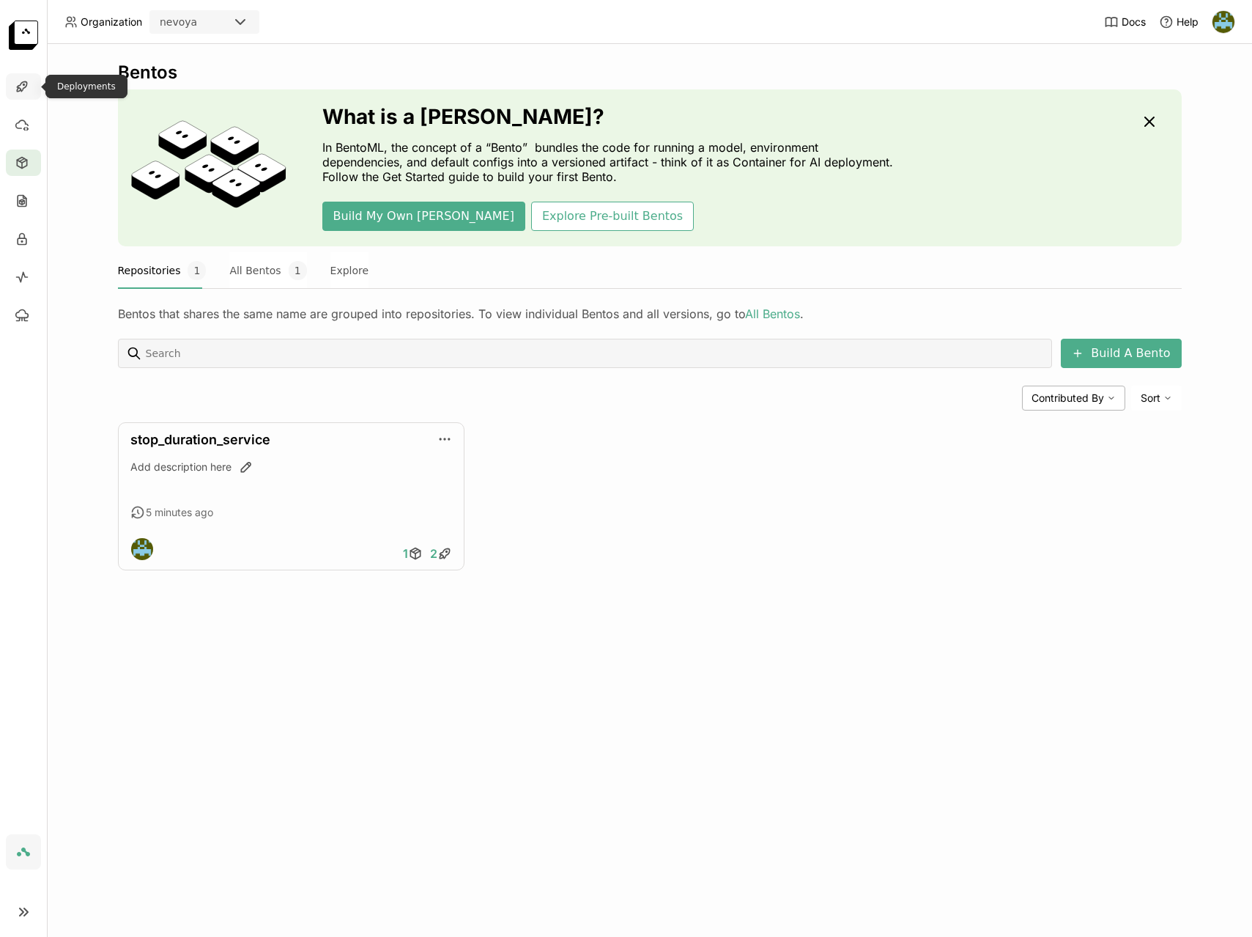
click at [19, 86] on icon at bounding box center [22, 86] width 15 height 15
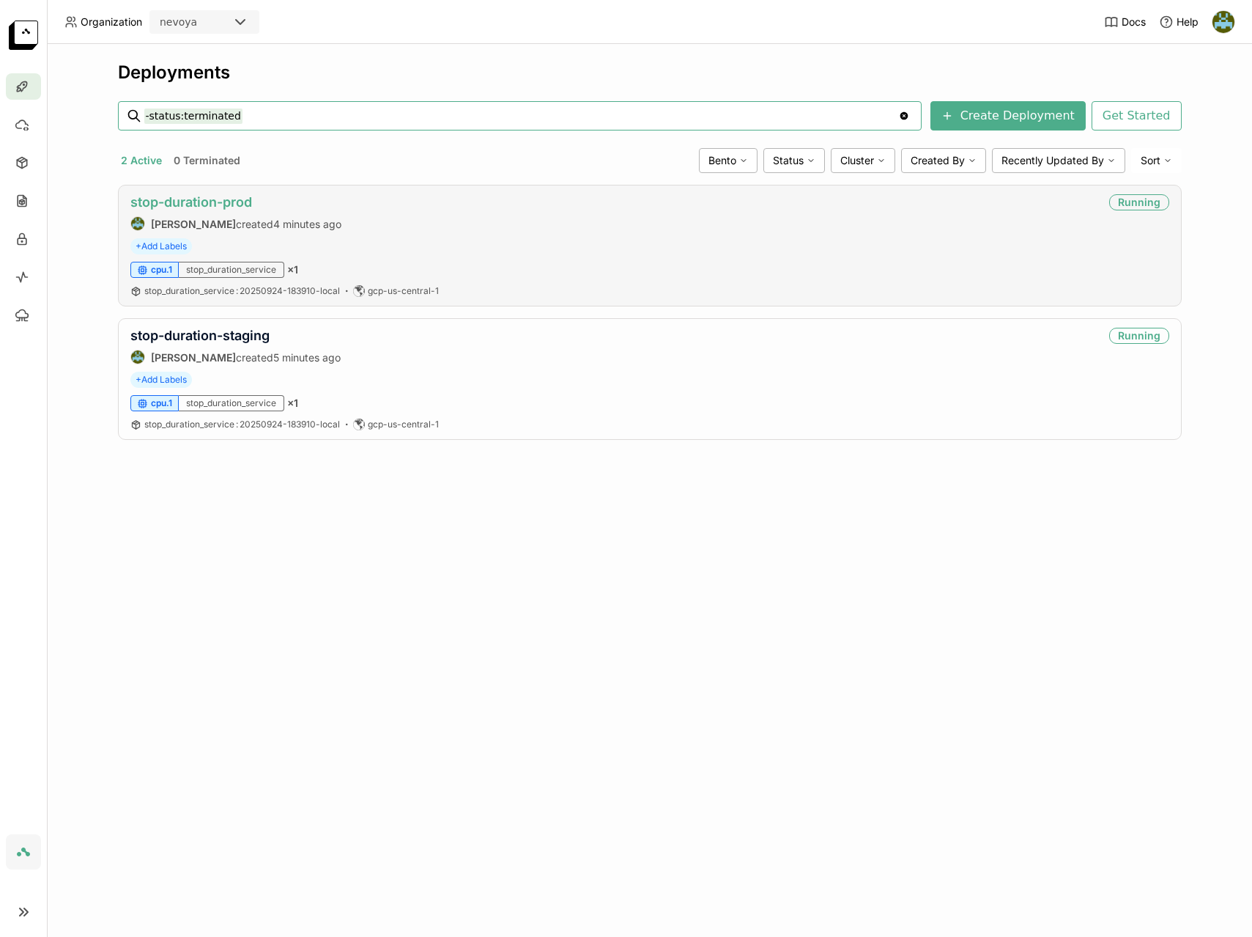
click at [212, 207] on link "stop-duration-prod" at bounding box center [191, 201] width 122 height 15
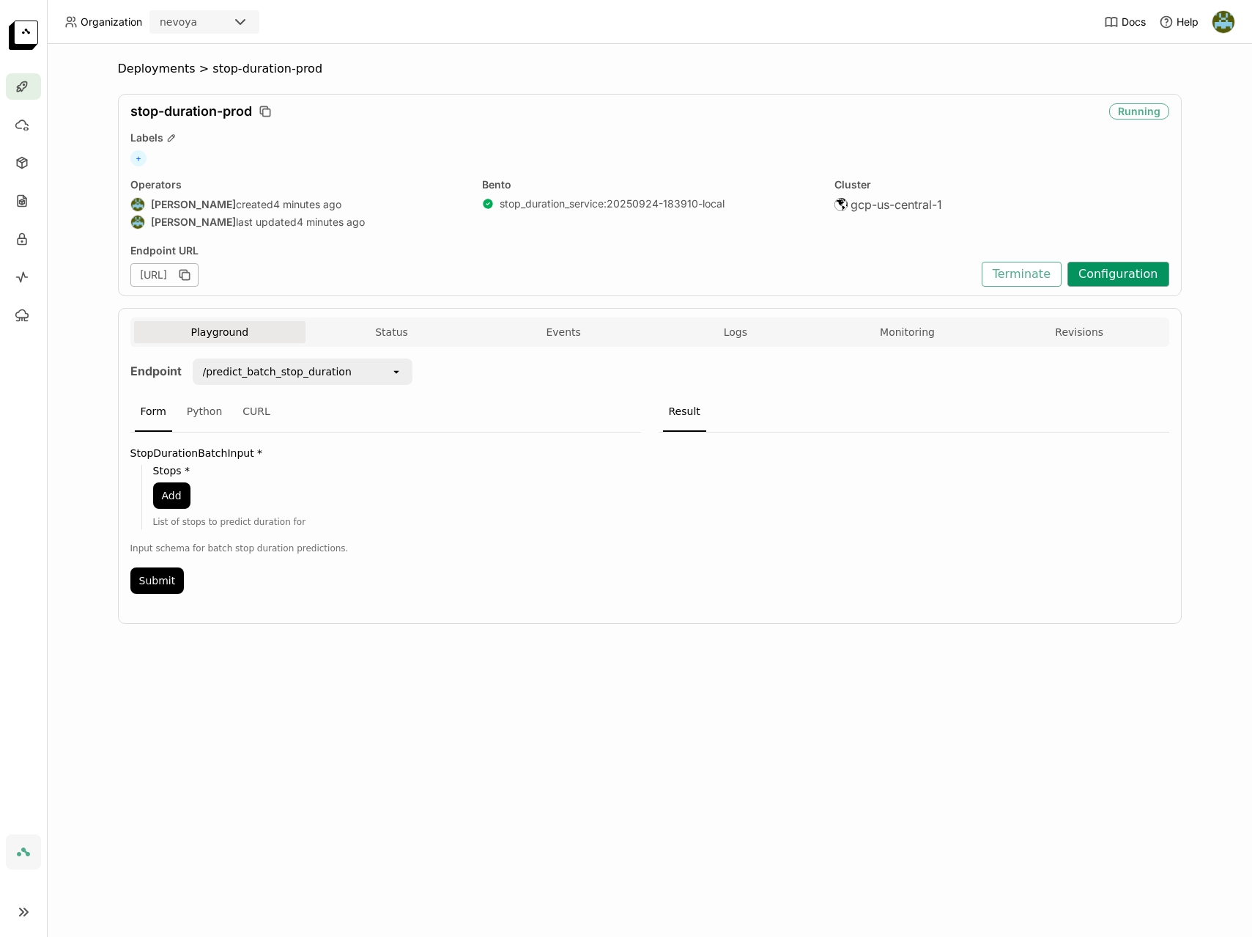
click at [1111, 278] on button "Configuration" at bounding box center [1119, 274] width 102 height 25
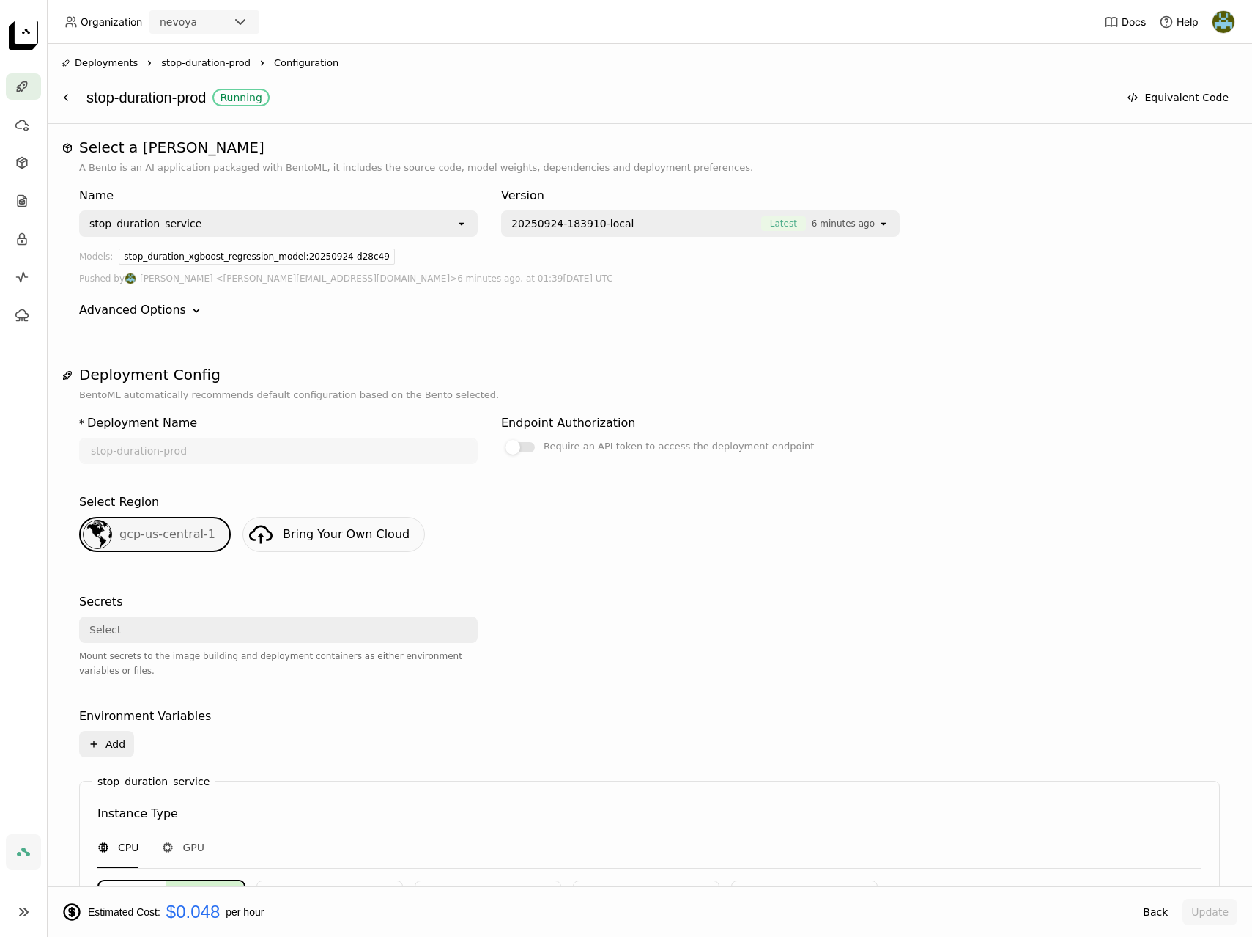
click at [130, 320] on div "Name stop_duration_service open Version 20250924-183910-local Latest 6 minutes …" at bounding box center [649, 252] width 1141 height 155
click at [147, 309] on div "Advanced Options" at bounding box center [132, 310] width 107 height 18
